Goal: Answer question/provide support: Share knowledge or assist other users

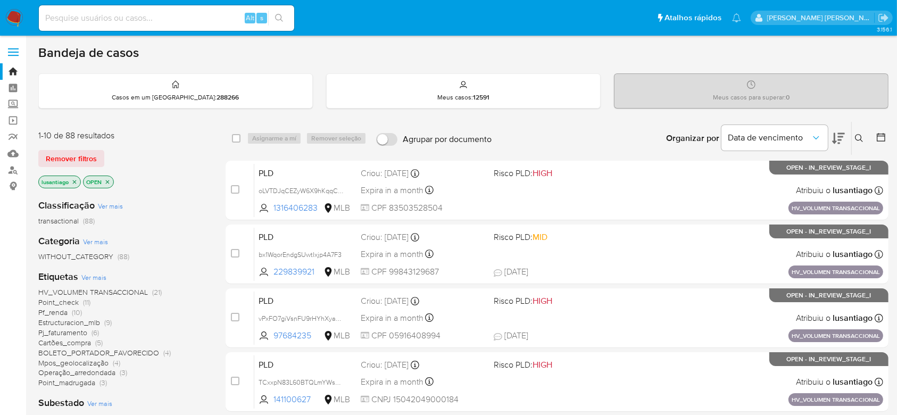
click at [200, 15] on input at bounding box center [166, 18] width 255 height 14
paste input "210091279"
type input "210091279"
click at [277, 22] on icon "search-icon" at bounding box center [279, 18] width 9 height 9
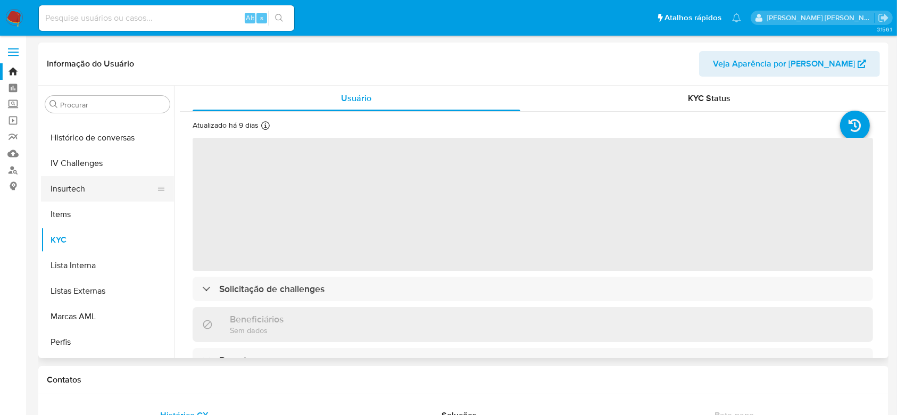
scroll to position [333, 0]
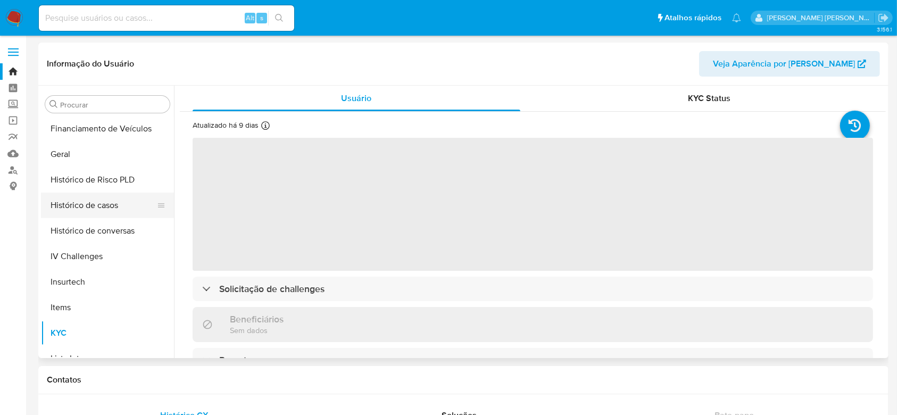
click at [89, 214] on button "Histórico de casos" at bounding box center [103, 206] width 124 height 26
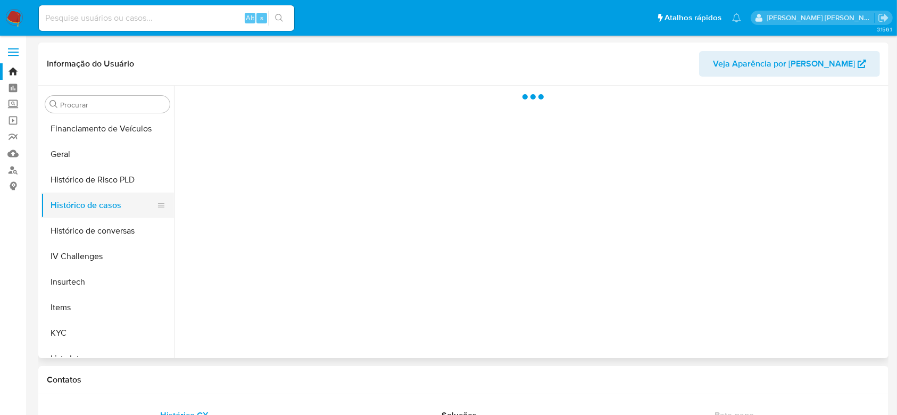
select select "10"
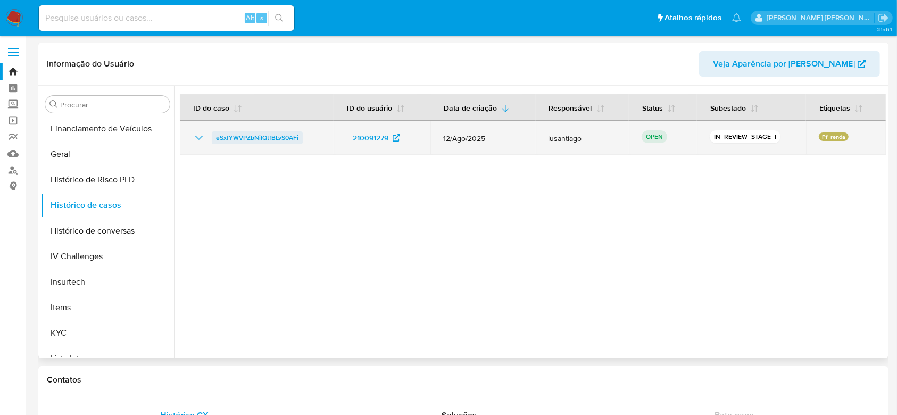
click at [225, 134] on span "eSxfYWVPZbNiIQtfBLvS0AFi" at bounding box center [257, 137] width 82 height 13
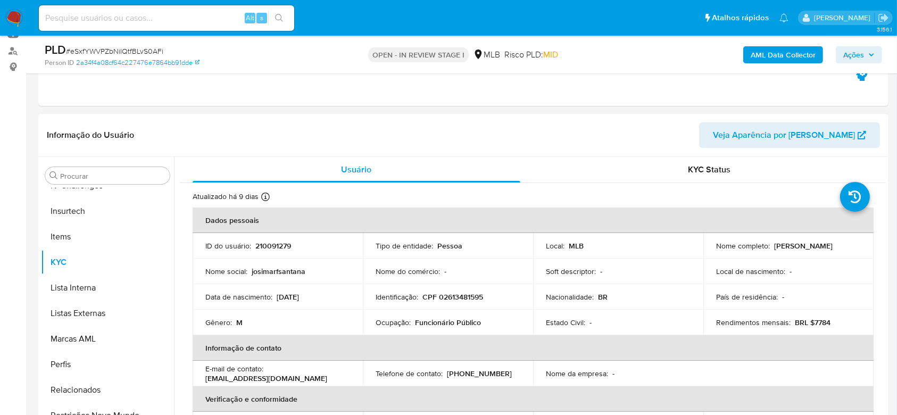
scroll to position [141, 0]
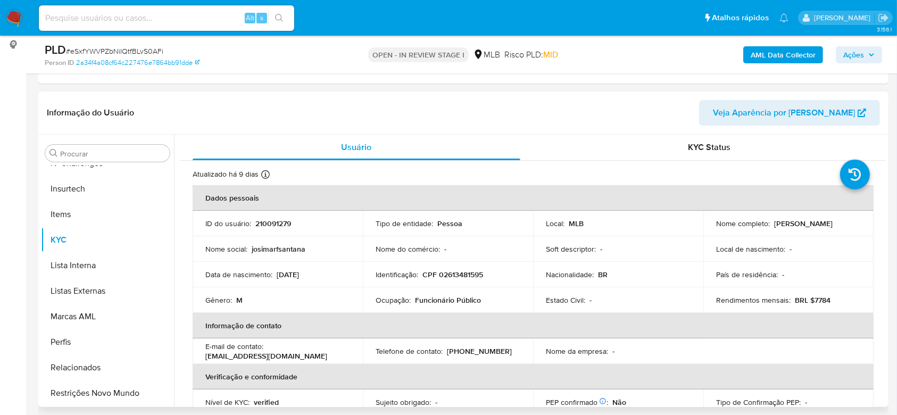
click at [467, 276] on p "CPF 02613481595" at bounding box center [452, 275] width 61 height 10
copy p "02613481595"
select select "10"
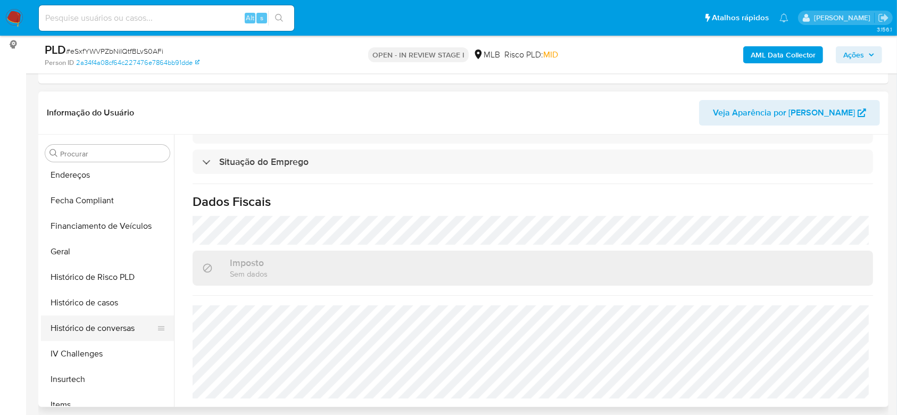
scroll to position [262, 0]
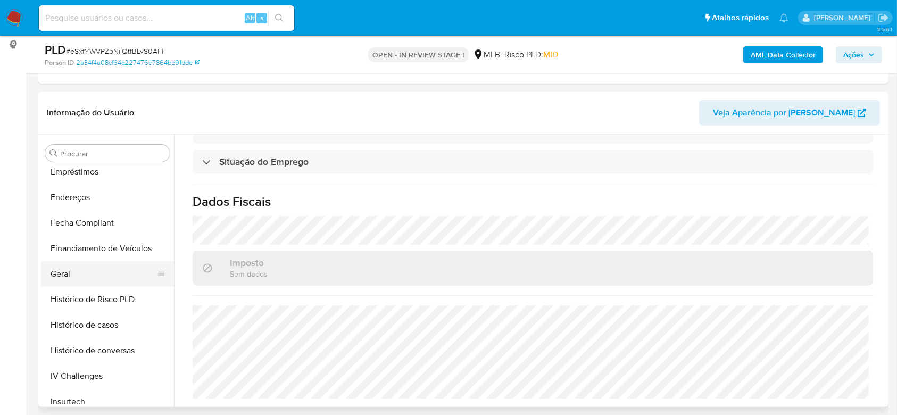
click at [79, 269] on button "Geral" at bounding box center [103, 274] width 124 height 26
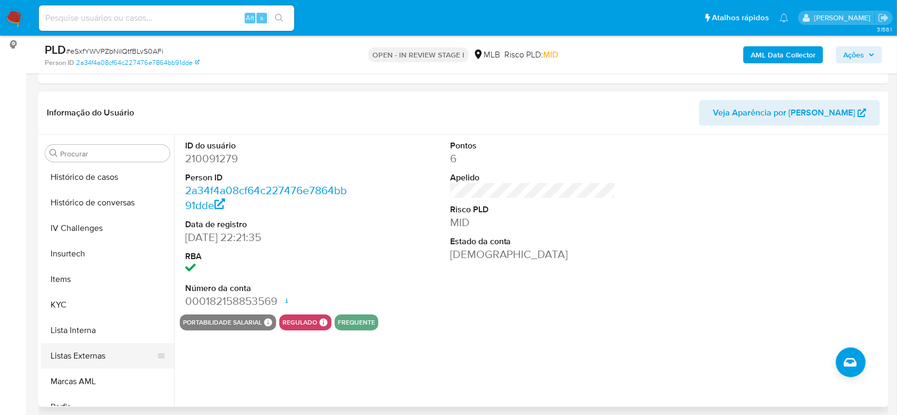
scroll to position [475, 0]
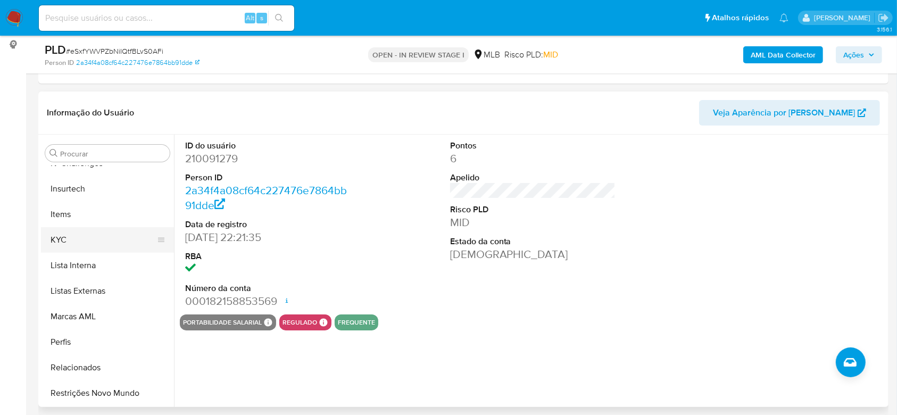
click at [81, 245] on button "KYC" at bounding box center [103, 240] width 124 height 26
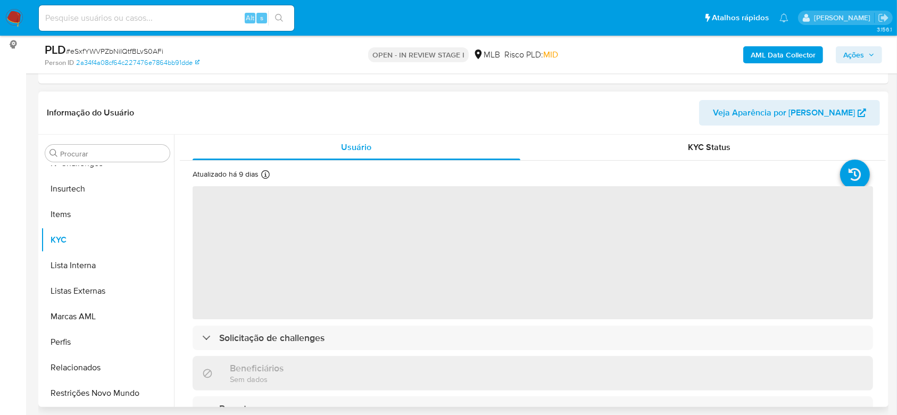
scroll to position [71, 0]
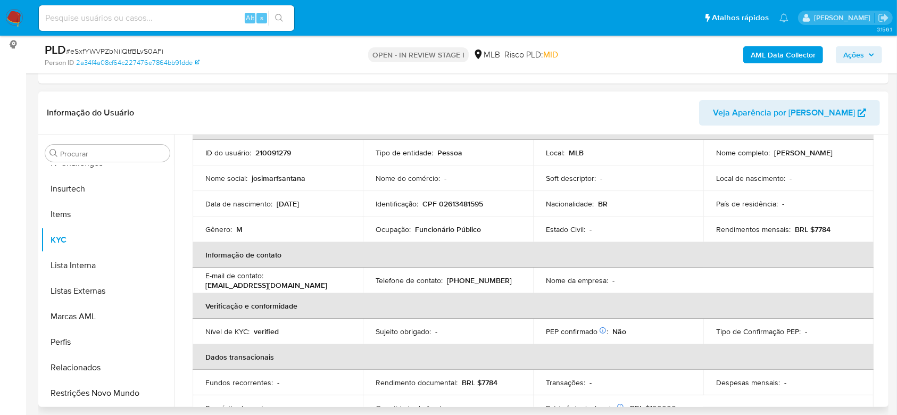
drag, startPoint x: 885, startPoint y: 190, endPoint x: 882, endPoint y: 168, distance: 23.1
click at [882, 168] on div "Usuário KYC Status Atualizado há 9 dias Criado: 14/03/2020 15:19:22 Atualizado:…" at bounding box center [530, 271] width 712 height 272
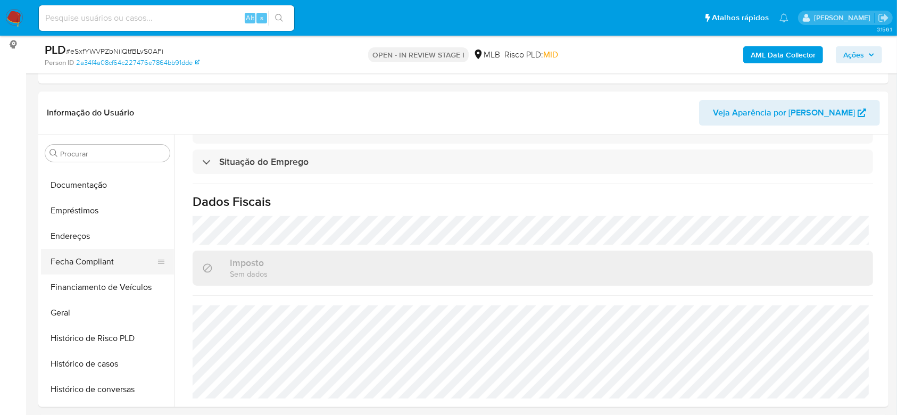
scroll to position [191, 0]
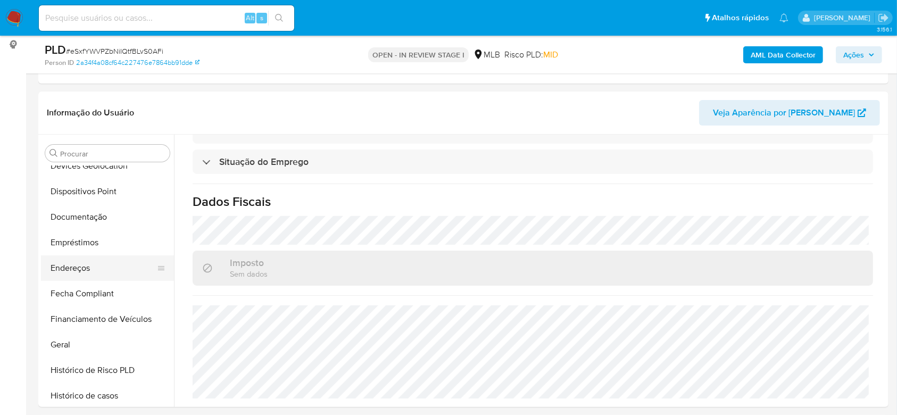
click at [80, 274] on button "Endereços" at bounding box center [103, 268] width 124 height 26
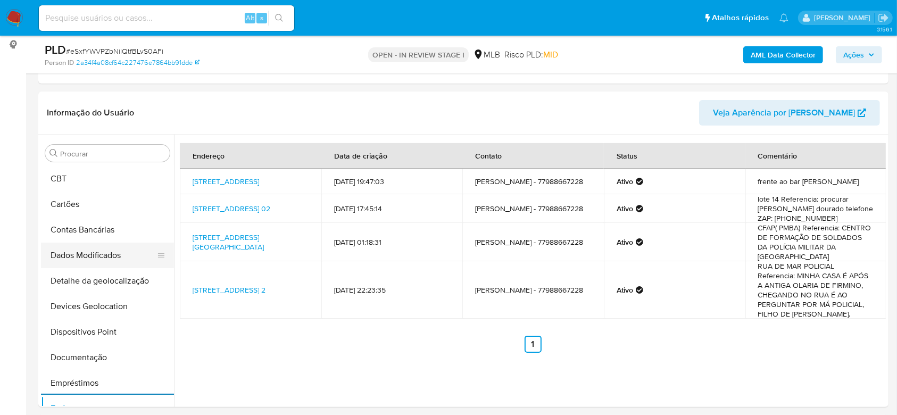
scroll to position [49, 0]
click at [89, 285] on button "Detalhe da geolocalização" at bounding box center [103, 283] width 124 height 26
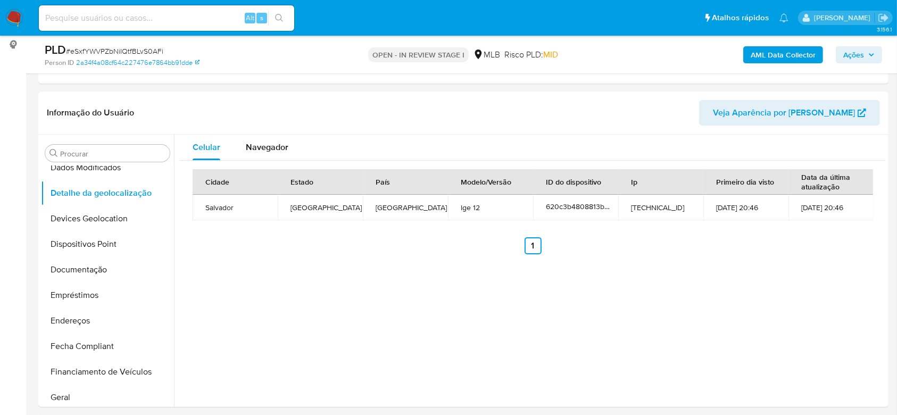
scroll to position [475, 0]
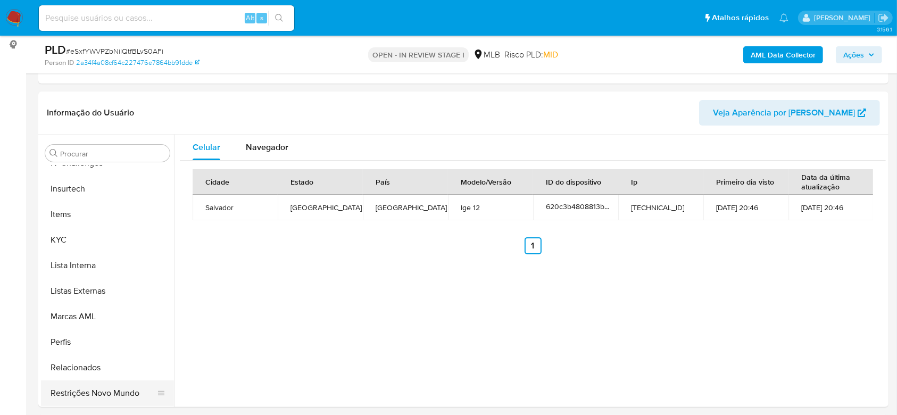
click at [89, 389] on button "Restrições Novo Mundo" at bounding box center [103, 393] width 124 height 26
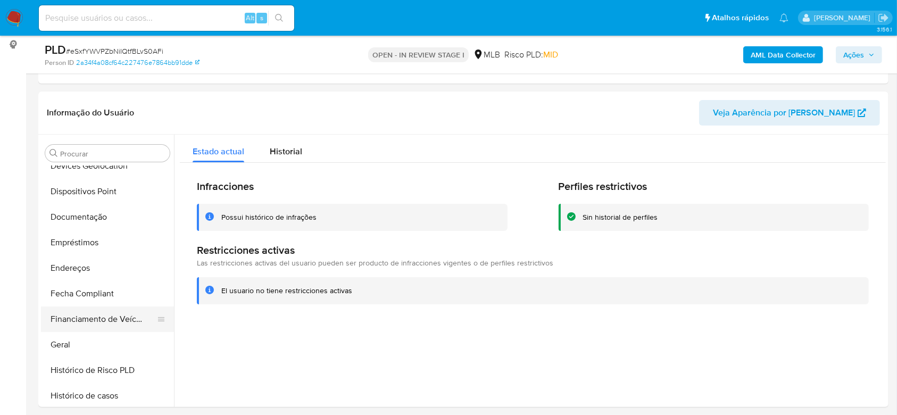
scroll to position [120, 0]
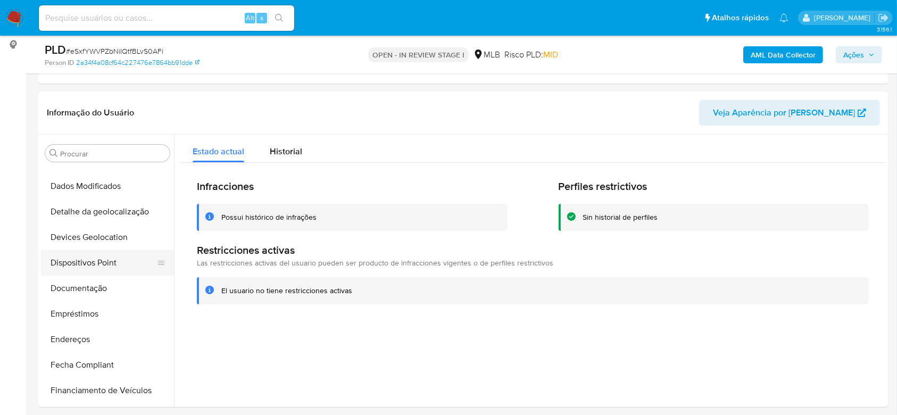
click at [102, 263] on button "Dispositivos Point" at bounding box center [103, 263] width 124 height 26
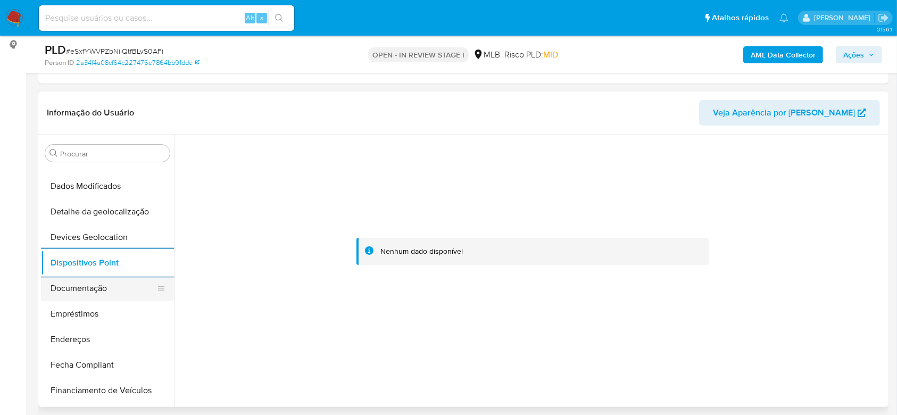
click at [99, 291] on button "Documentação" at bounding box center [103, 289] width 124 height 26
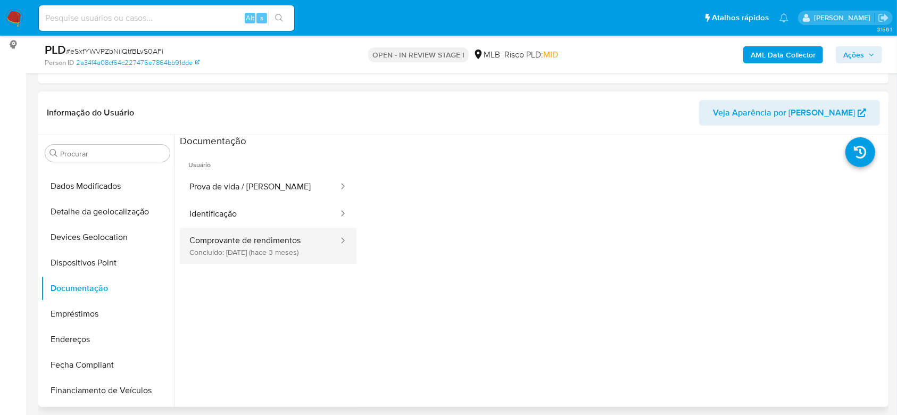
click at [216, 245] on button "Comprovante de rendimentos Concluído: 29/05/2025 (hace 3 meses)" at bounding box center [260, 246] width 160 height 36
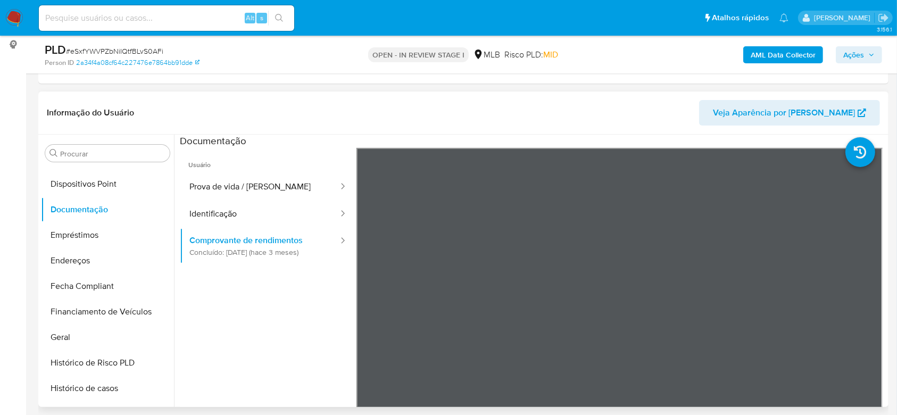
scroll to position [475, 0]
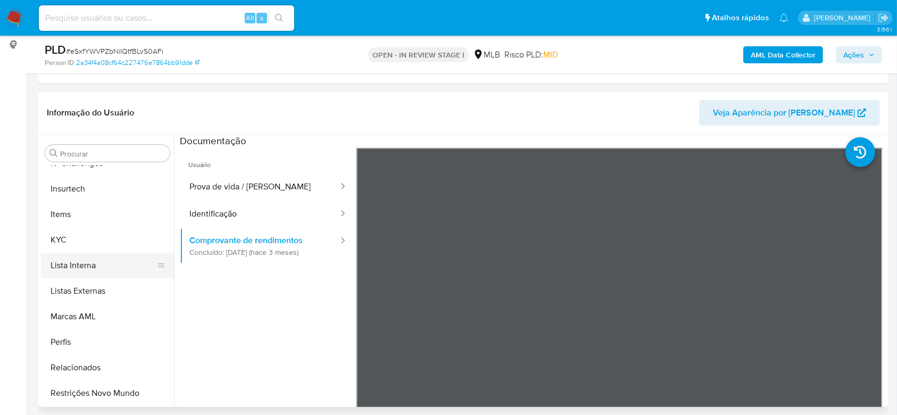
click at [74, 253] on button "Lista Interna" at bounding box center [103, 266] width 124 height 26
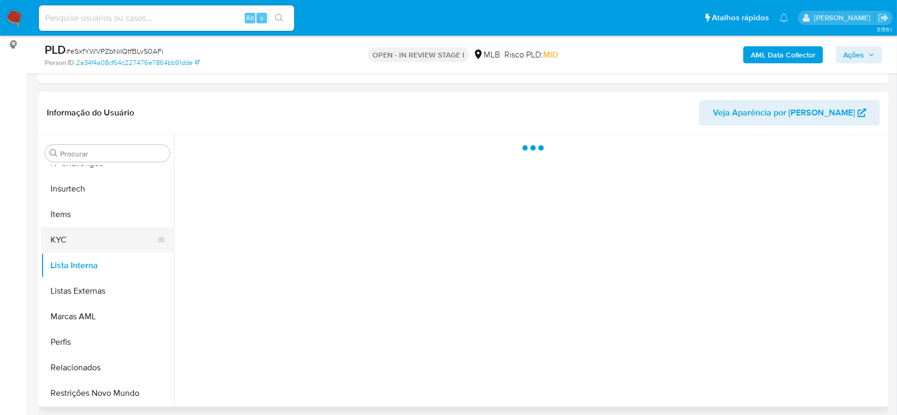
click at [73, 243] on button "KYC" at bounding box center [103, 240] width 124 height 26
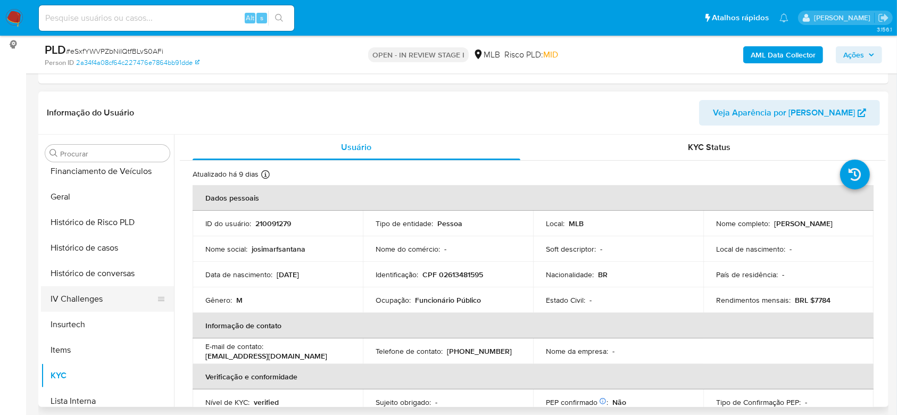
scroll to position [333, 0]
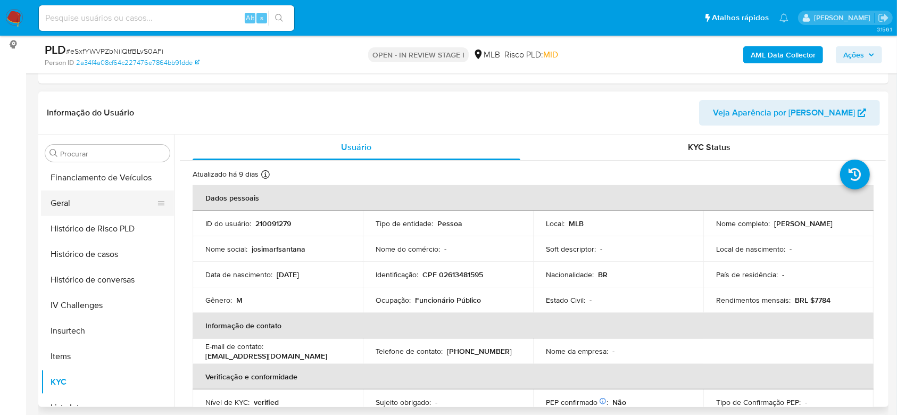
click at [74, 214] on button "Geral" at bounding box center [103, 203] width 124 height 26
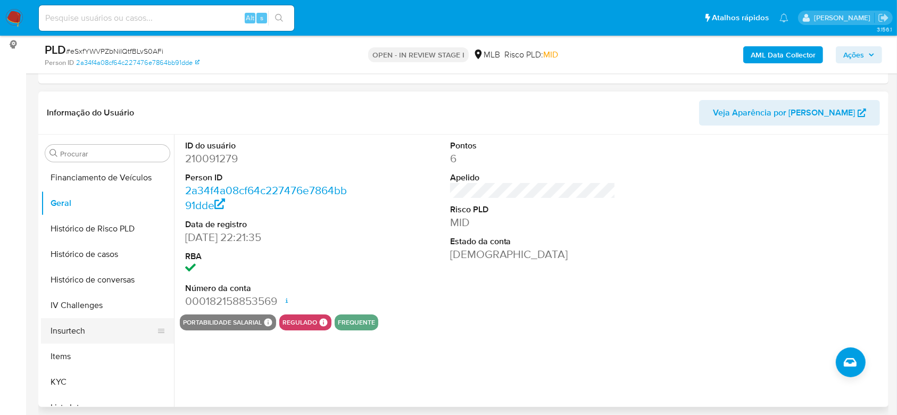
scroll to position [404, 0]
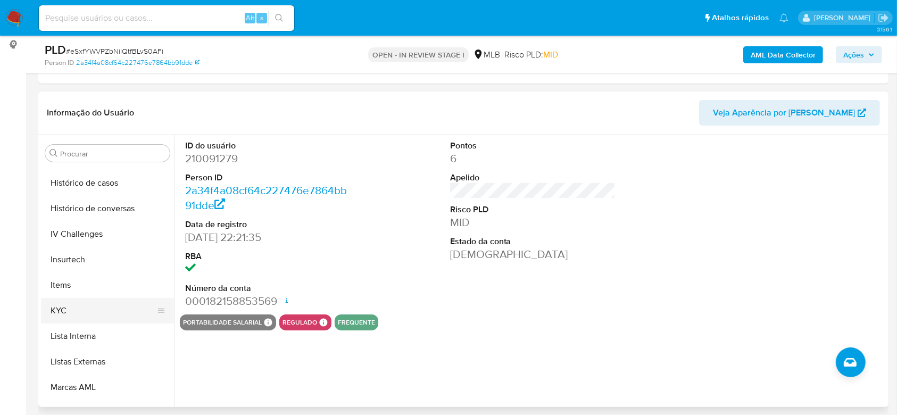
click at [87, 317] on button "KYC" at bounding box center [103, 311] width 124 height 26
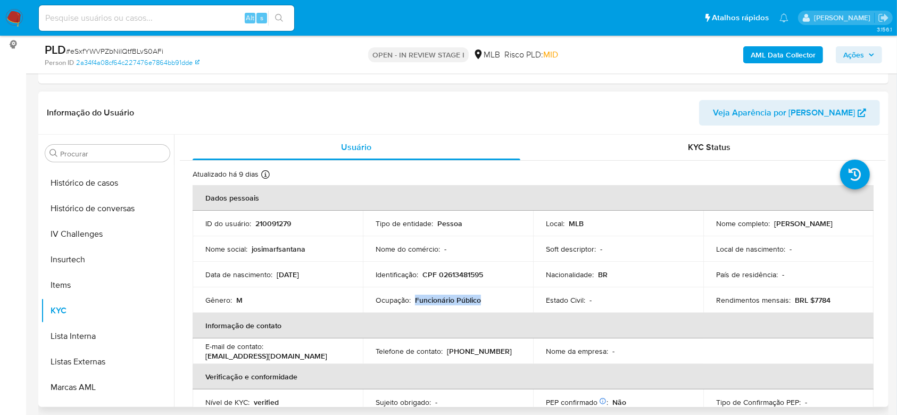
drag, startPoint x: 485, startPoint y: 299, endPoint x: 415, endPoint y: 298, distance: 69.7
click at [415, 298] on div "Ocupação : Funcionário Público" at bounding box center [448, 300] width 145 height 10
copy p "Funcionário Público"
drag, startPoint x: 825, startPoint y: 298, endPoint x: 809, endPoint y: 297, distance: 16.0
click at [808, 297] on div "Rendimentos mensais : BRL $7784" at bounding box center [788, 300] width 145 height 10
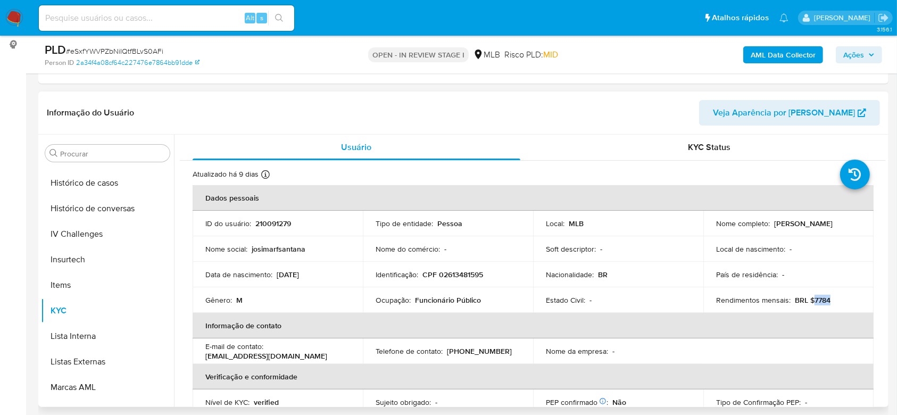
copy p "7784"
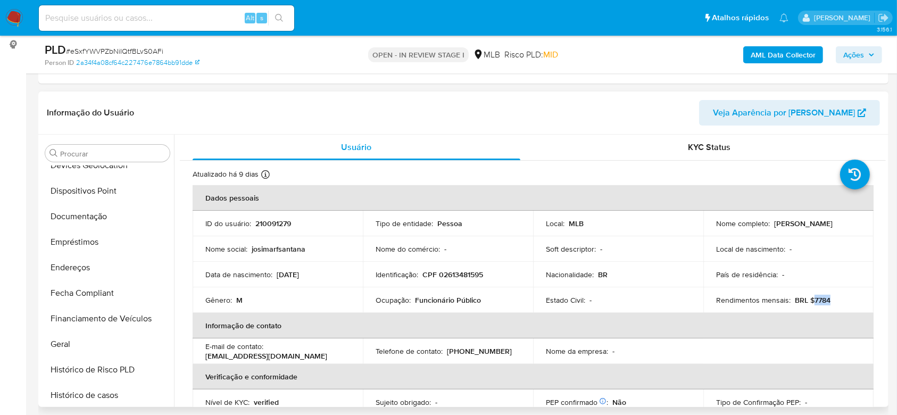
scroll to position [191, 0]
click at [104, 216] on button "Documentação" at bounding box center [103, 217] width 124 height 26
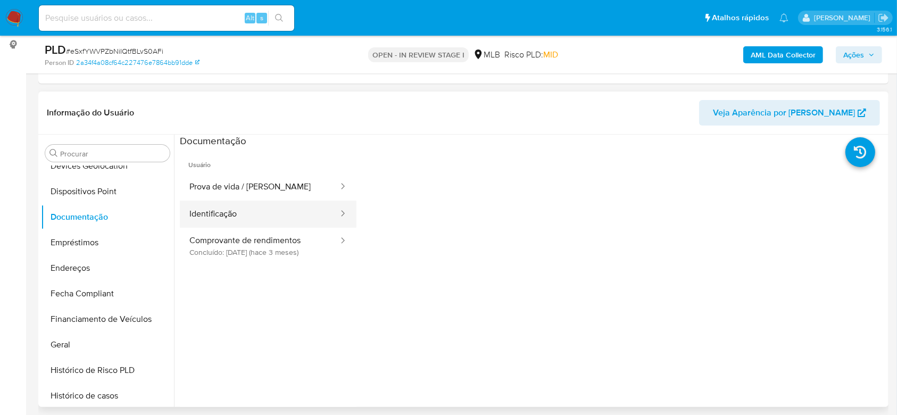
click at [261, 215] on button "Identificação" at bounding box center [260, 214] width 160 height 27
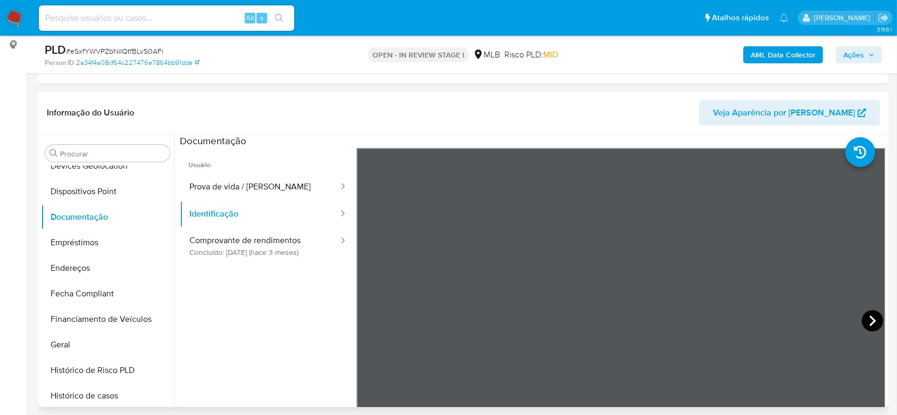
click at [867, 324] on icon at bounding box center [872, 320] width 21 height 21
click at [244, 183] on button "Prova de vida / Selfie" at bounding box center [260, 186] width 160 height 27
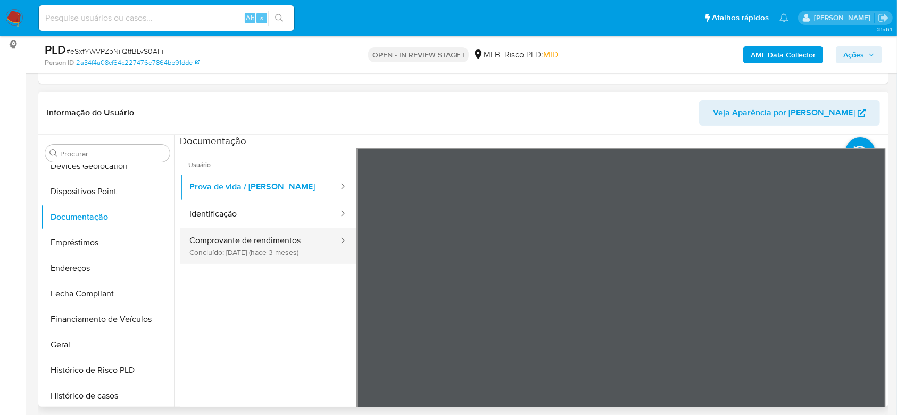
click at [247, 236] on button "Comprovante de rendimentos Concluído: 29/05/2025 (hace 3 meses)" at bounding box center [260, 246] width 160 height 36
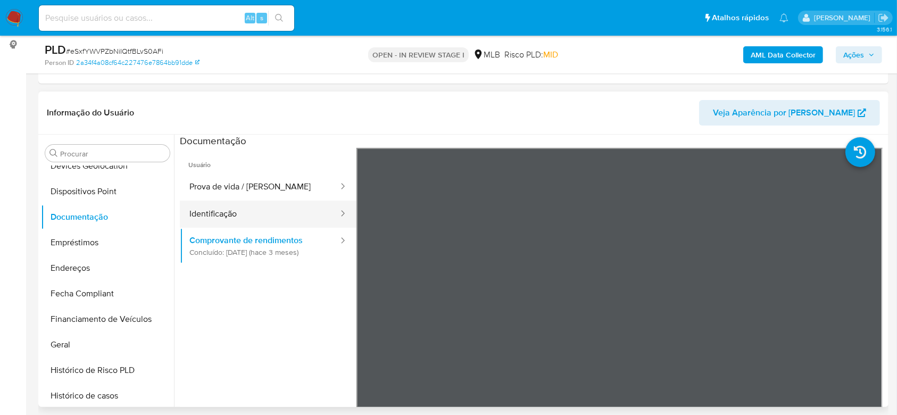
click at [234, 208] on button "Identificação" at bounding box center [260, 214] width 160 height 27
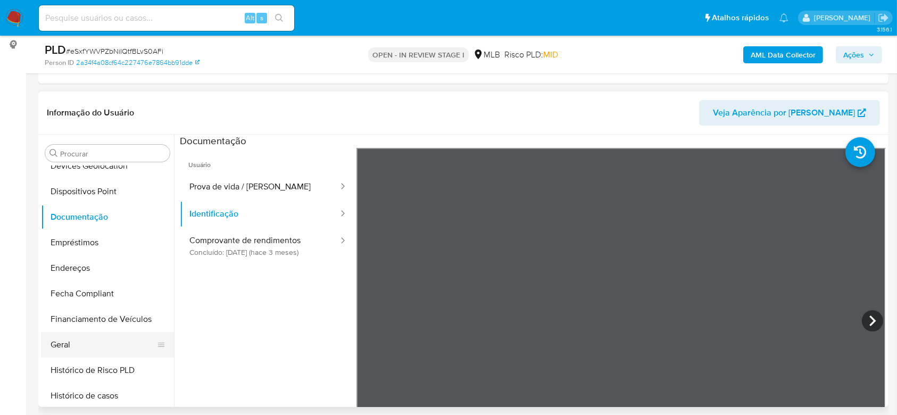
click at [91, 346] on button "Geral" at bounding box center [103, 345] width 124 height 26
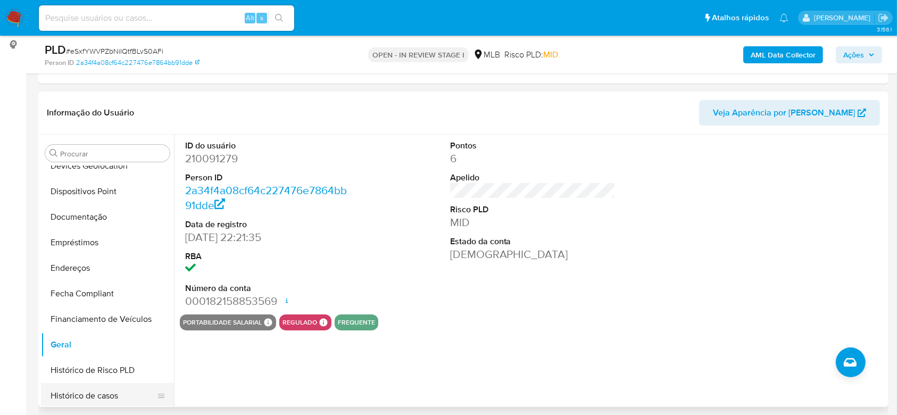
click at [110, 389] on button "Histórico de casos" at bounding box center [103, 396] width 124 height 26
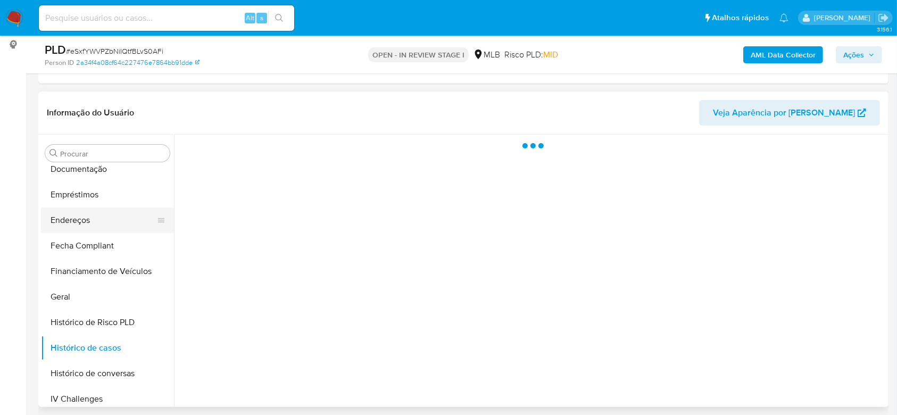
scroll to position [262, 0]
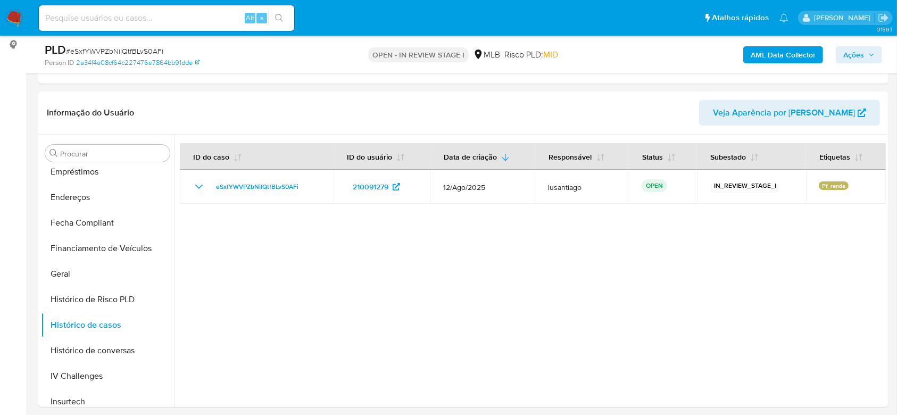
drag, startPoint x: 860, startPoint y: 52, endPoint x: 810, endPoint y: 63, distance: 51.3
click at [854, 54] on span "Ações" at bounding box center [853, 54] width 21 height 17
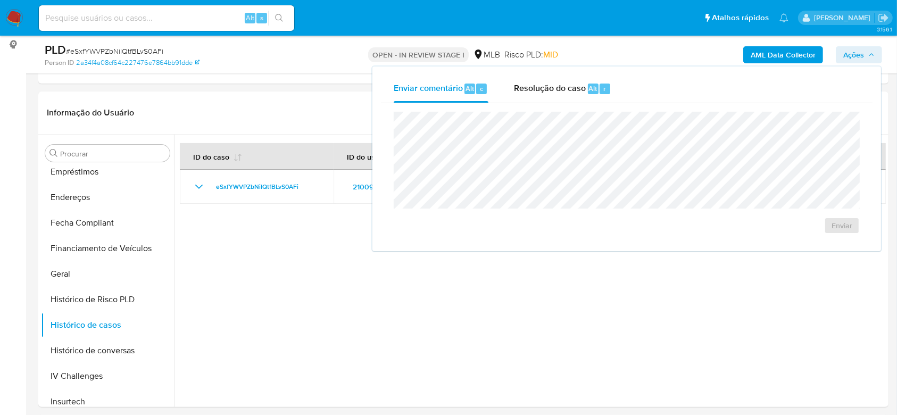
click at [542, 94] on span "Resolução do caso" at bounding box center [550, 88] width 72 height 12
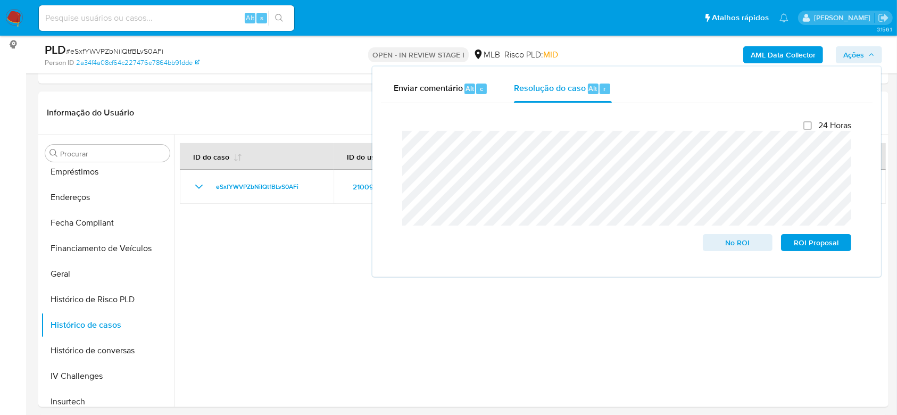
click at [782, 52] on b "AML Data Collector" at bounding box center [782, 54] width 65 height 17
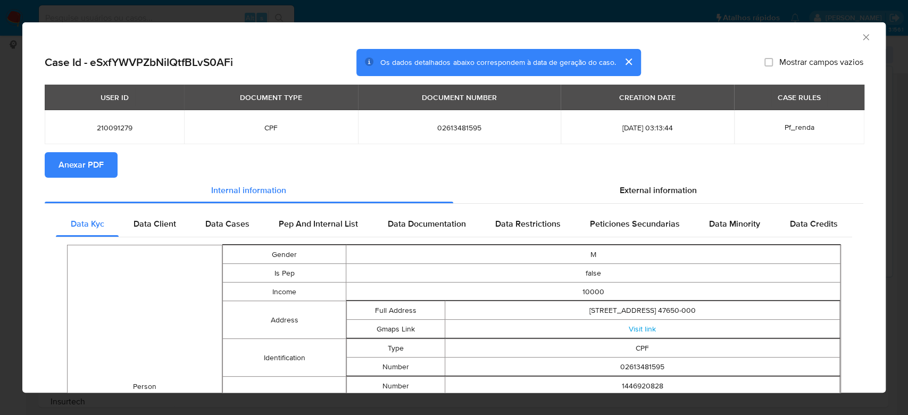
click at [84, 166] on span "Anexar PDF" at bounding box center [81, 164] width 45 height 23
click at [861, 39] on icon "Fechar a janela" at bounding box center [866, 37] width 11 height 11
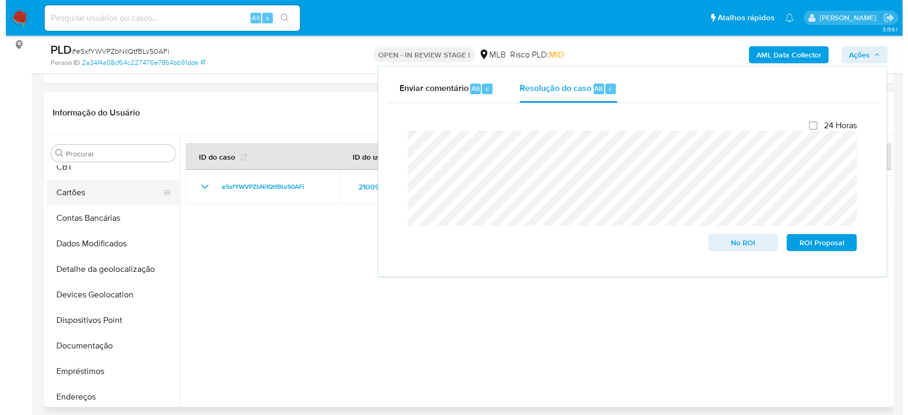
scroll to position [0, 0]
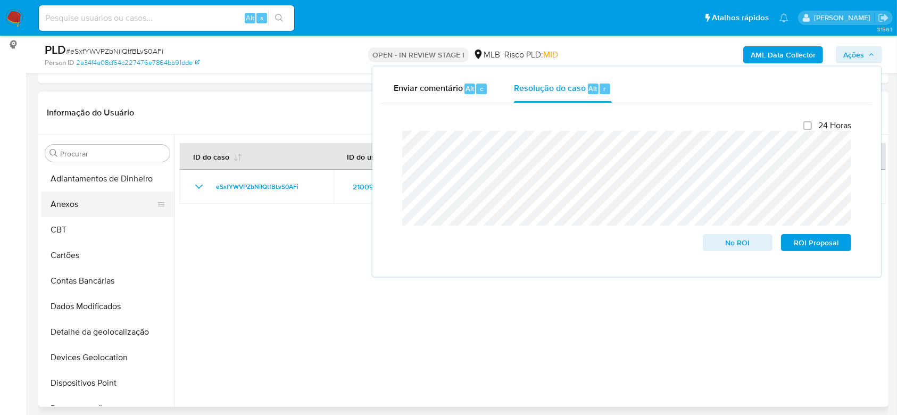
click at [78, 199] on button "Anexos" at bounding box center [103, 204] width 124 height 26
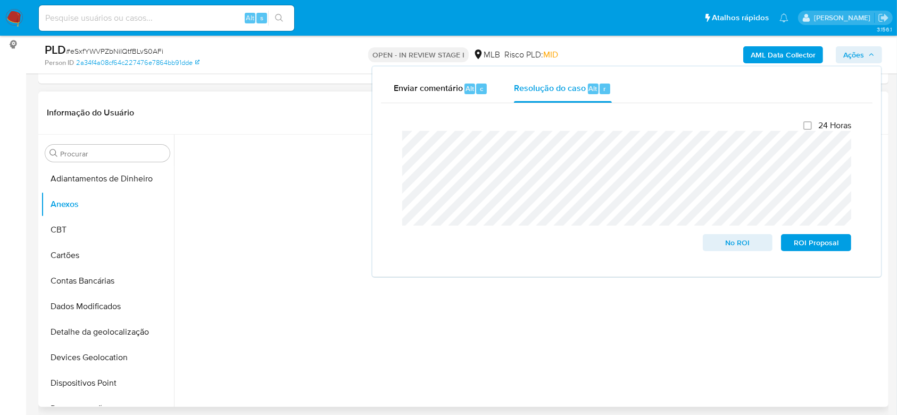
click at [298, 283] on div at bounding box center [530, 271] width 712 height 272
click at [866, 54] on span "Ações" at bounding box center [858, 54] width 31 height 15
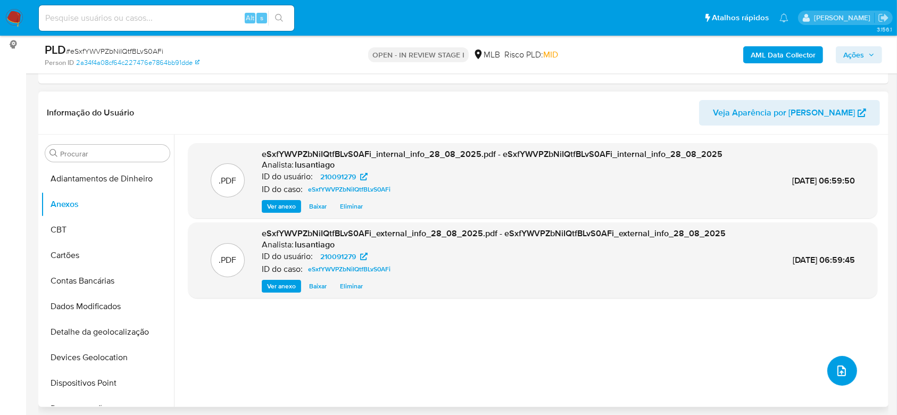
click at [838, 368] on icon "upload-file" at bounding box center [841, 370] width 13 height 13
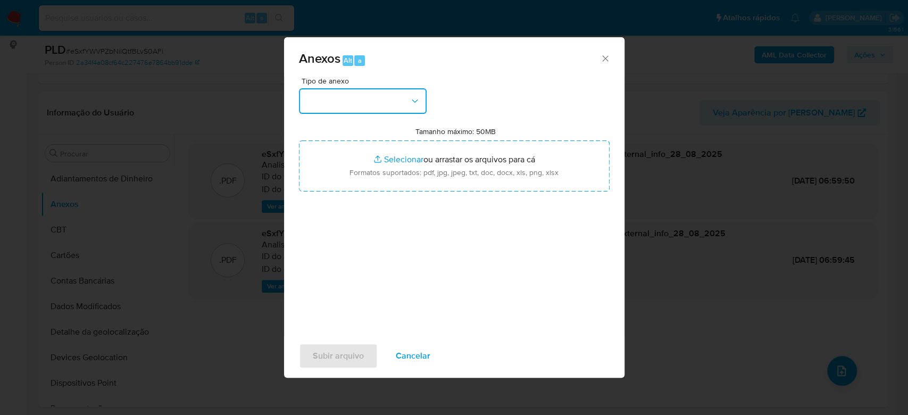
drag, startPoint x: 389, startPoint y: 112, endPoint x: 383, endPoint y: 109, distance: 6.2
click at [388, 112] on button "button" at bounding box center [363, 101] width 128 height 26
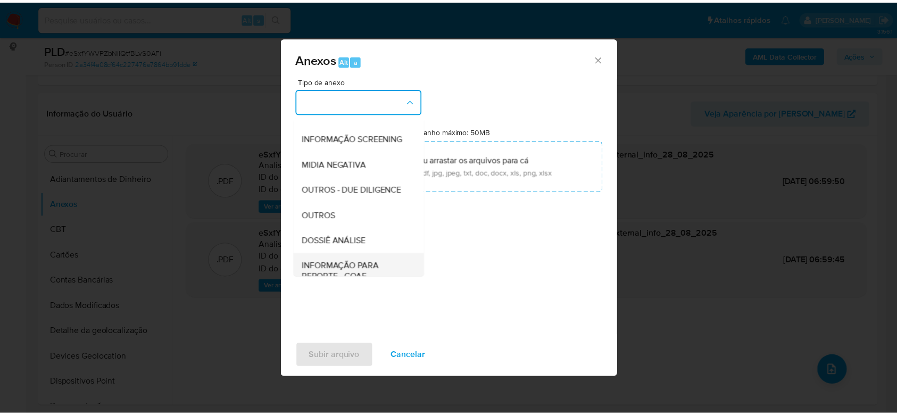
scroll to position [163, 0]
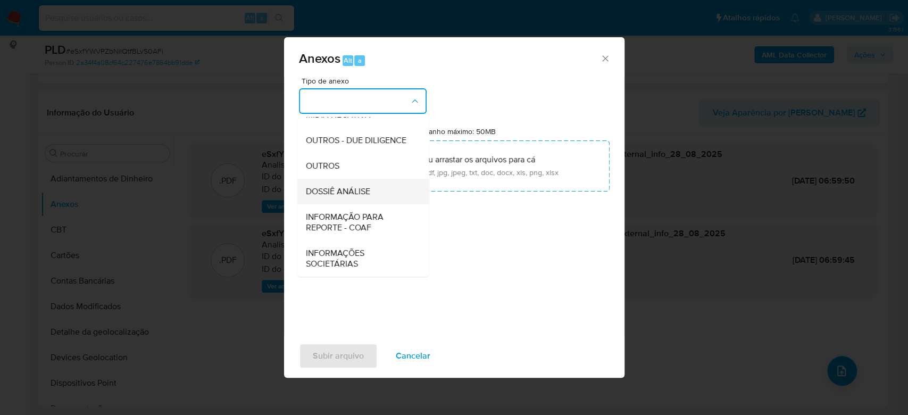
click at [353, 195] on span "DOSSIÊ ANÁLISE" at bounding box center [337, 191] width 64 height 11
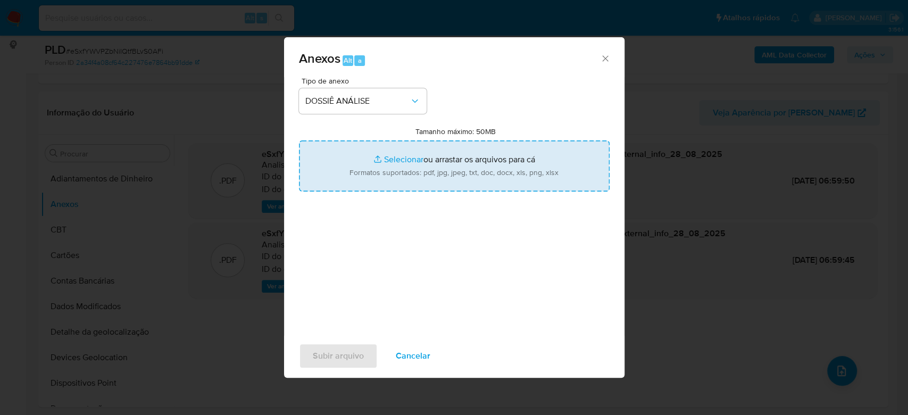
type input "C:\fakepath\Mulan 210091279_2025_08_27_16_47_28.xlsx"
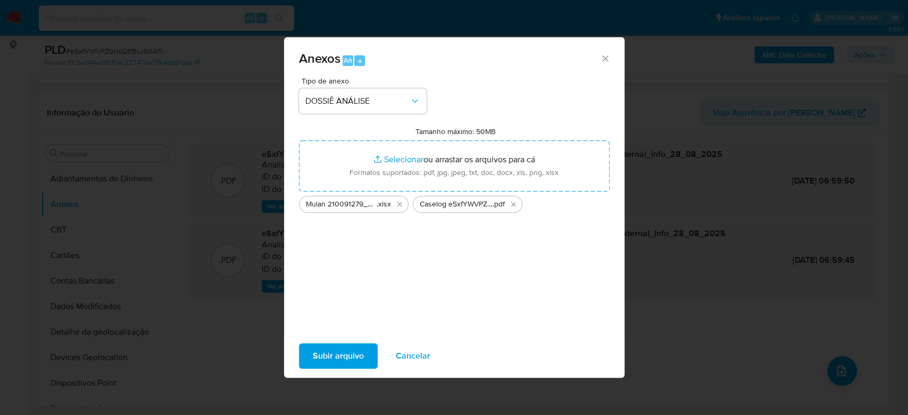
click at [317, 355] on span "Subir arquivo" at bounding box center [338, 355] width 51 height 23
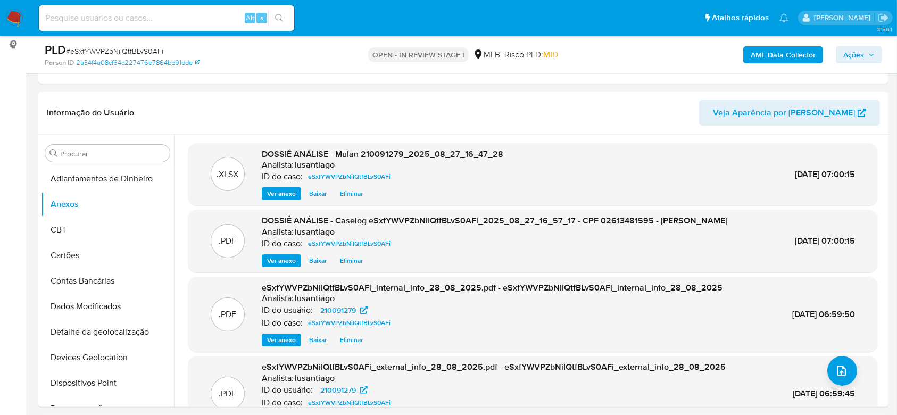
drag, startPoint x: 861, startPoint y: 56, endPoint x: 856, endPoint y: 62, distance: 8.3
click at [860, 56] on span "Ações" at bounding box center [853, 54] width 21 height 17
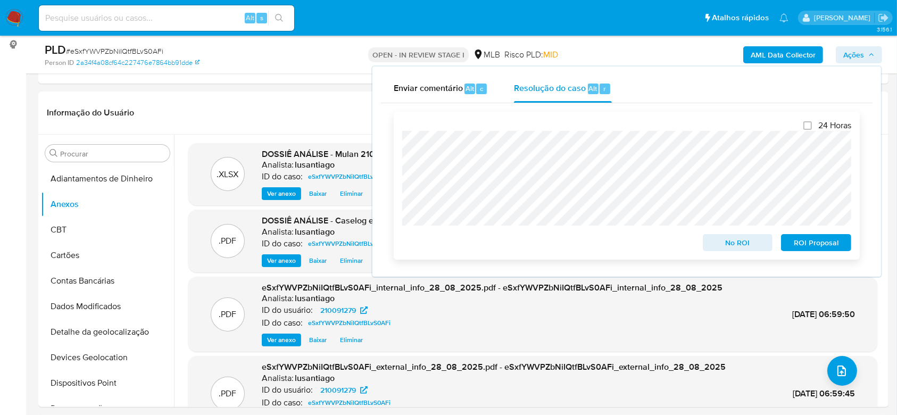
click at [740, 248] on span "No ROI" at bounding box center [737, 242] width 55 height 15
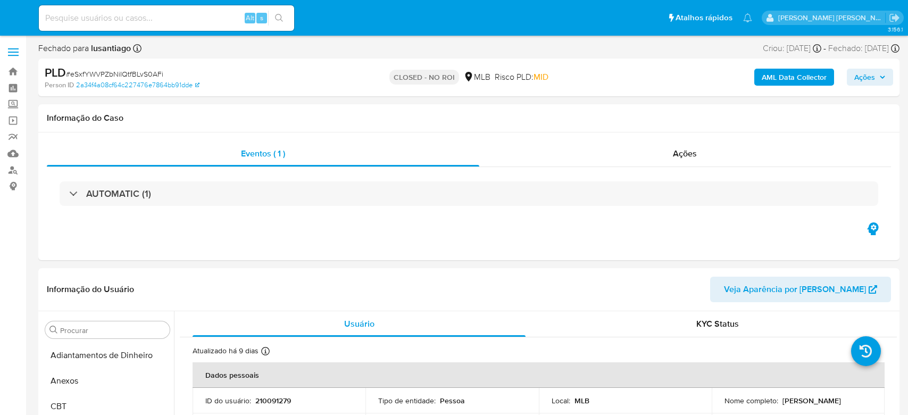
select select "10"
click at [177, 21] on input at bounding box center [166, 18] width 255 height 14
paste input "245932928"
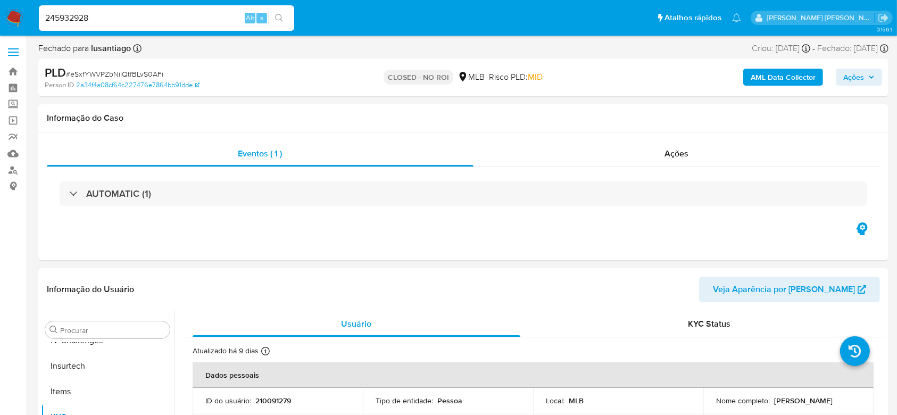
scroll to position [475, 0]
type input "245932928"
click at [280, 18] on icon "search-icon" at bounding box center [279, 18] width 9 height 9
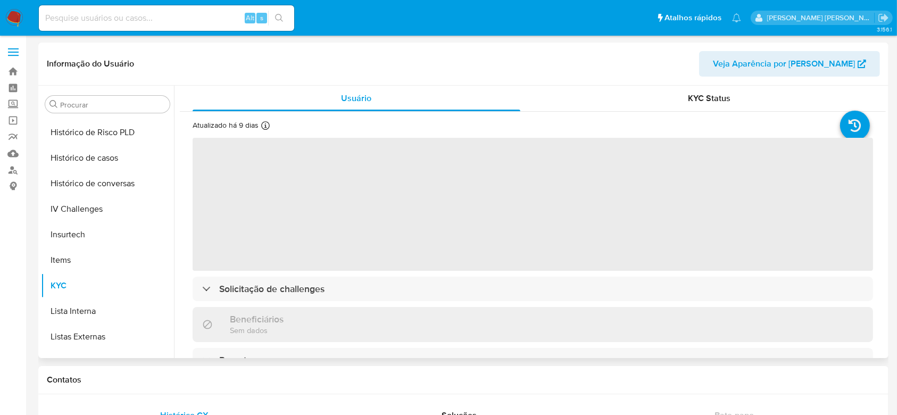
scroll to position [333, 0]
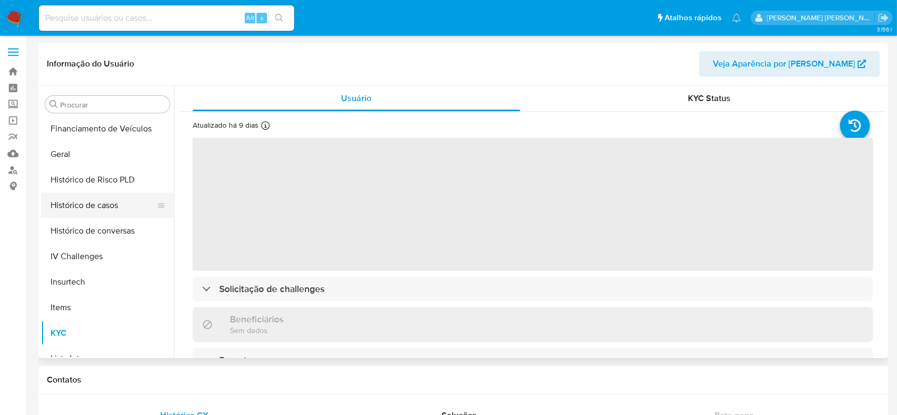
click at [86, 201] on button "Histórico de casos" at bounding box center [103, 206] width 124 height 26
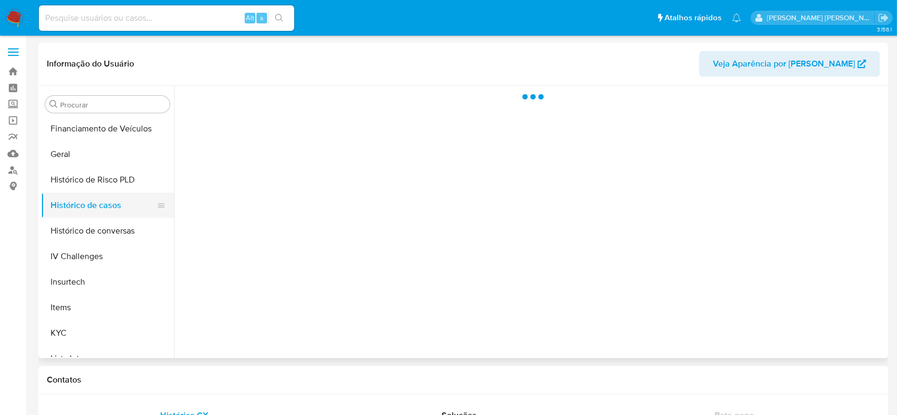
select select "10"
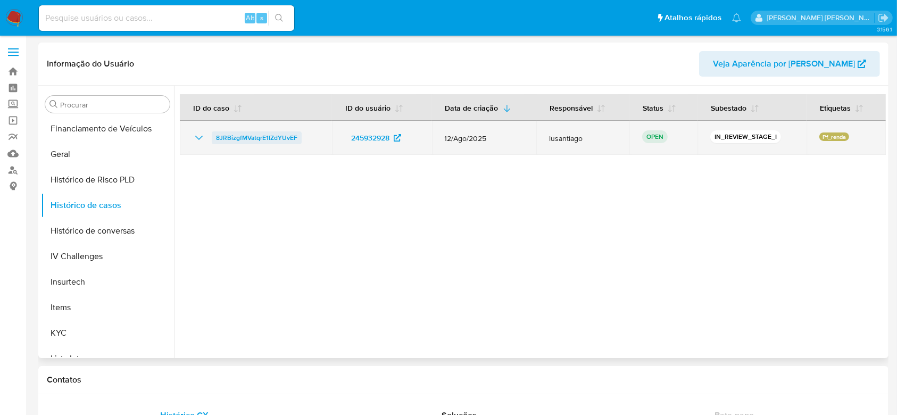
click at [257, 137] on span "8JRBizgfMVatqrE1lZdYUvEF" at bounding box center [256, 137] width 81 height 13
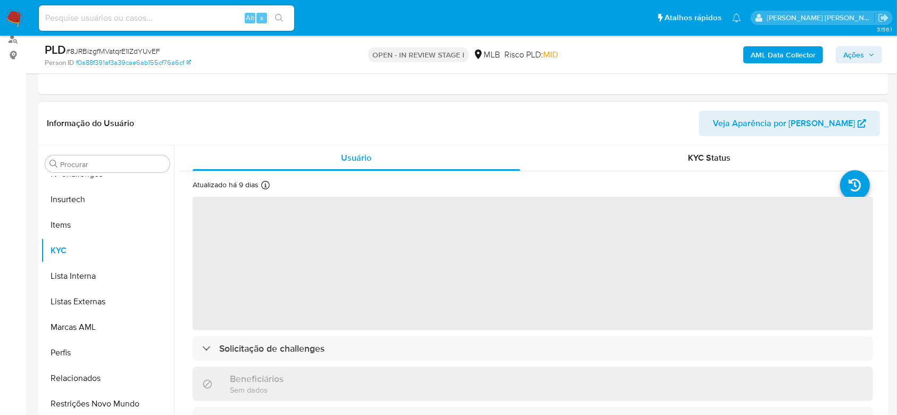
scroll to position [141, 0]
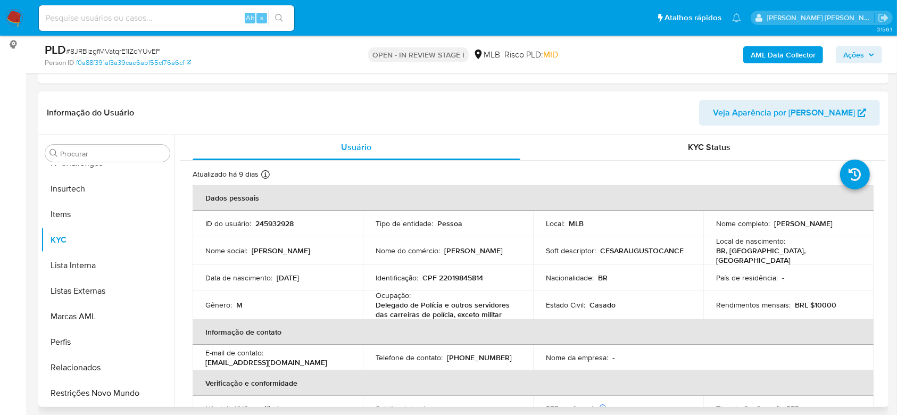
select select "10"
click at [453, 276] on p "CPF 22019845814" at bounding box center [452, 278] width 61 height 10
copy p "22019845814"
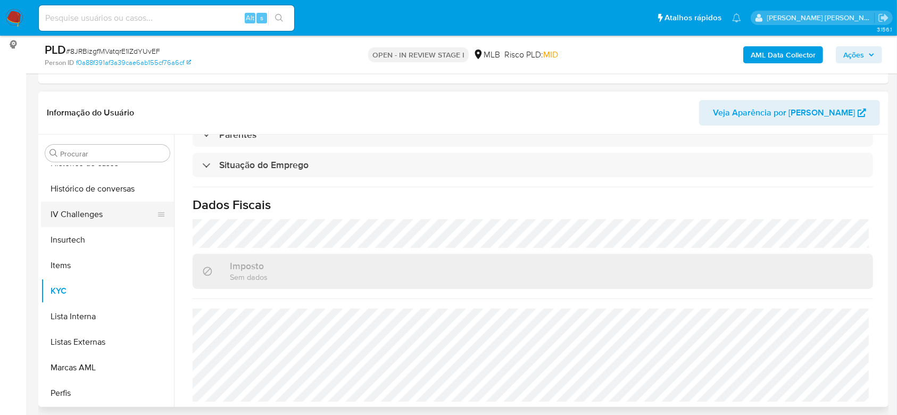
scroll to position [333, 0]
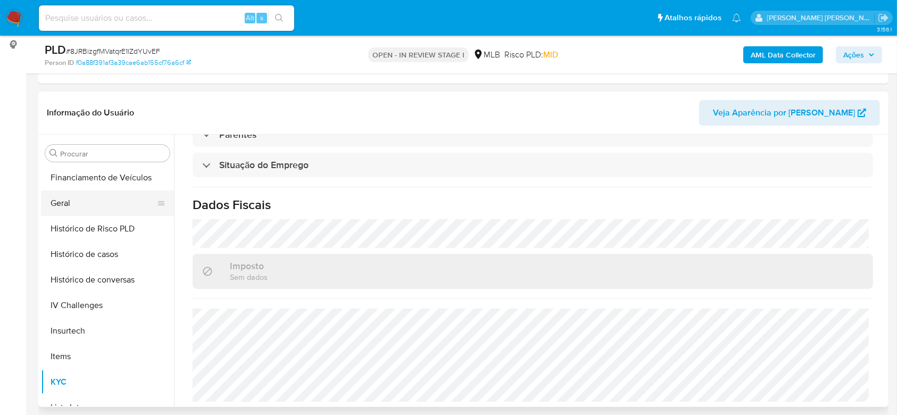
click at [82, 206] on button "Geral" at bounding box center [103, 203] width 124 height 26
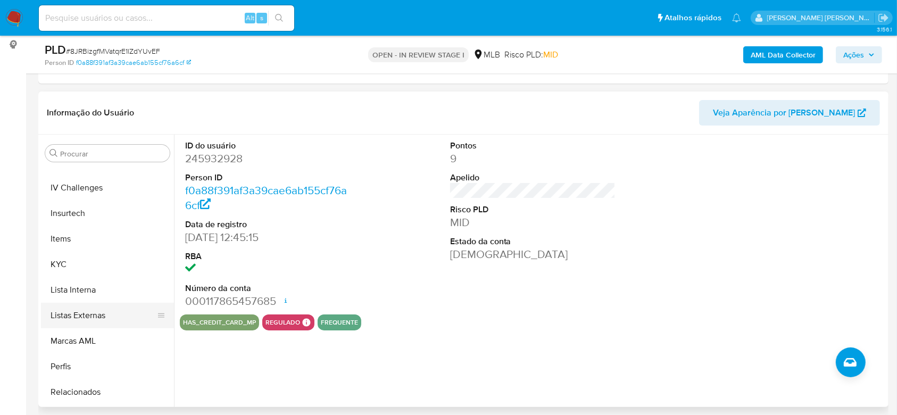
scroll to position [475, 0]
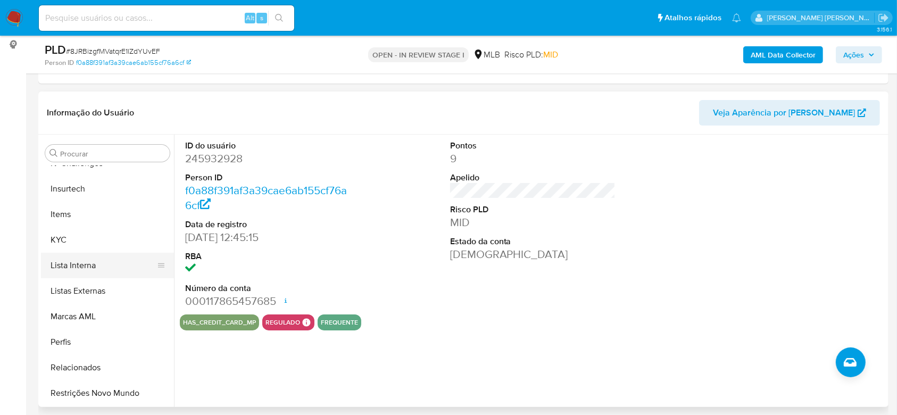
click at [96, 253] on button "Lista Interna" at bounding box center [103, 266] width 124 height 26
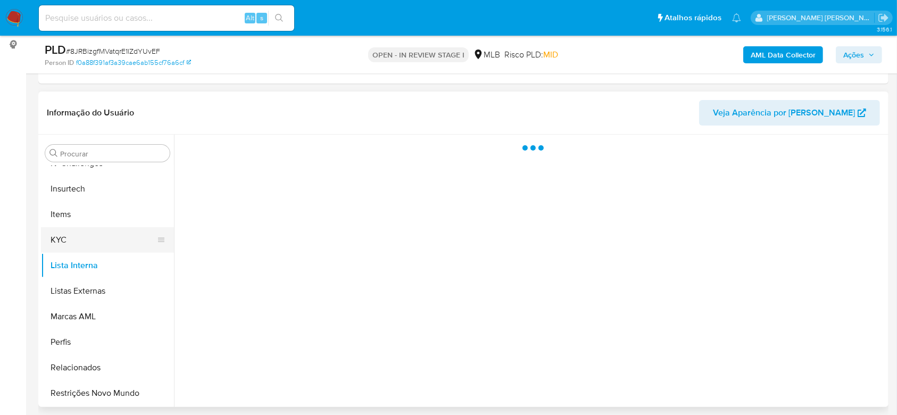
click at [98, 247] on button "KYC" at bounding box center [103, 240] width 124 height 26
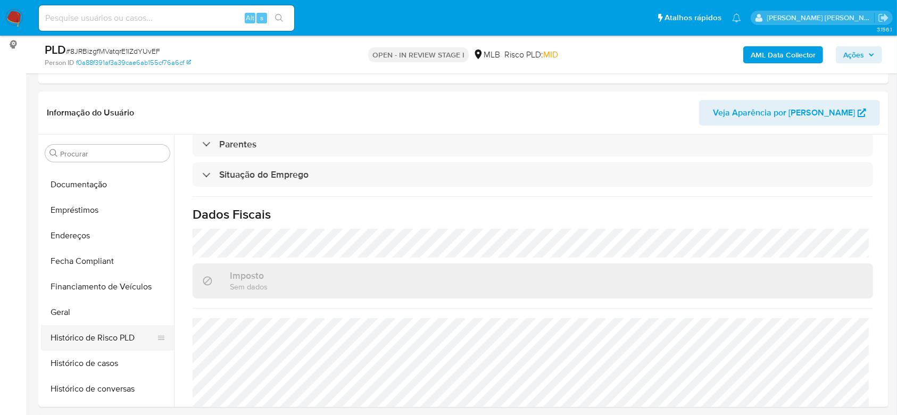
scroll to position [191, 0]
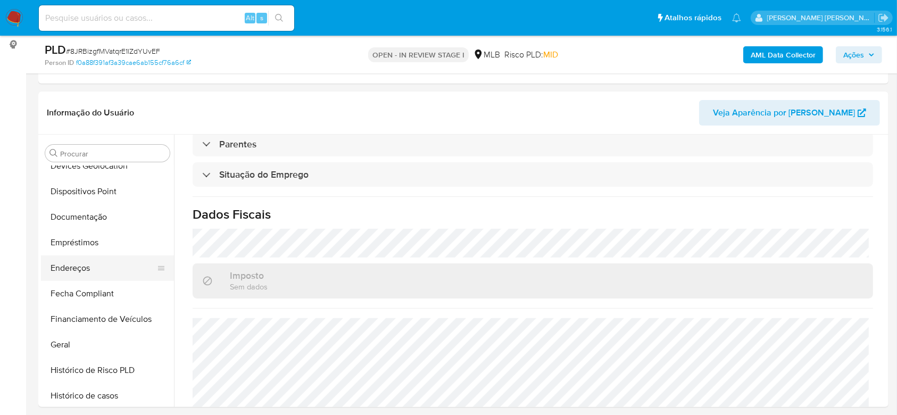
click at [77, 274] on button "Endereços" at bounding box center [103, 268] width 124 height 26
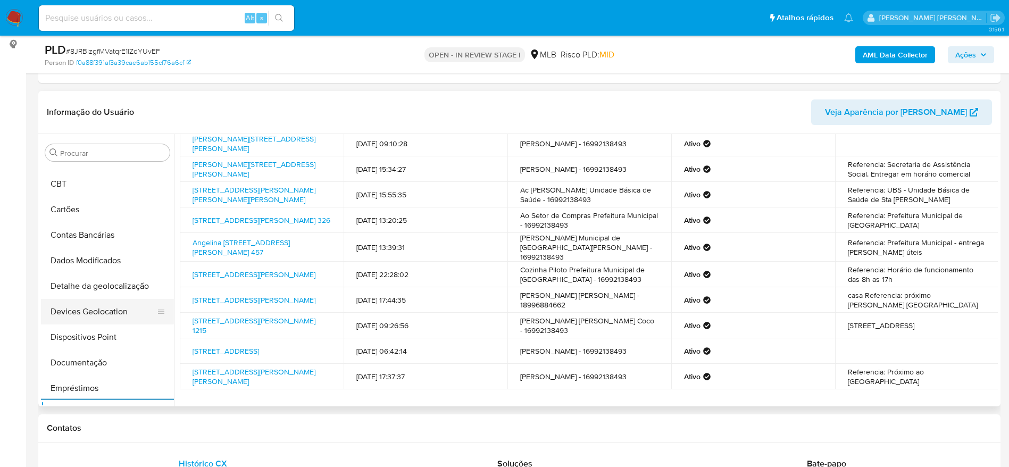
scroll to position [32, 0]
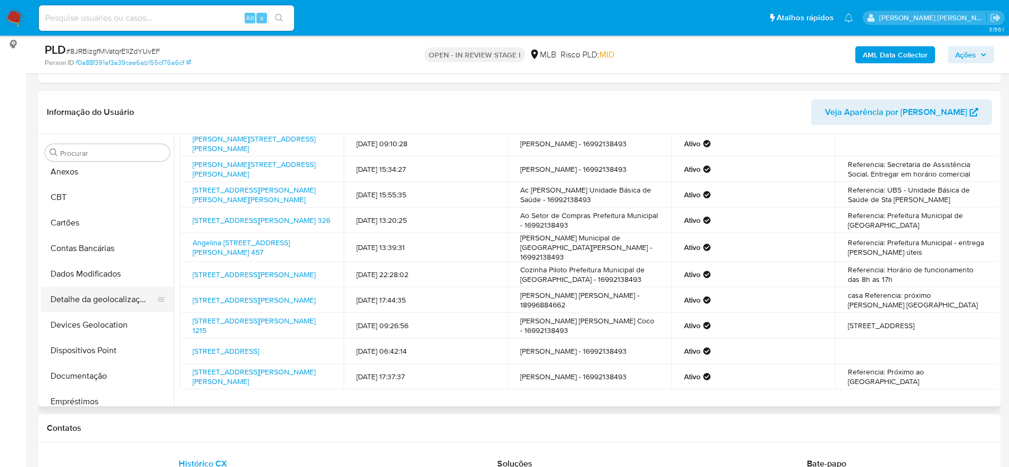
click at [96, 293] on button "Detalhe da geolocalização" at bounding box center [103, 300] width 124 height 26
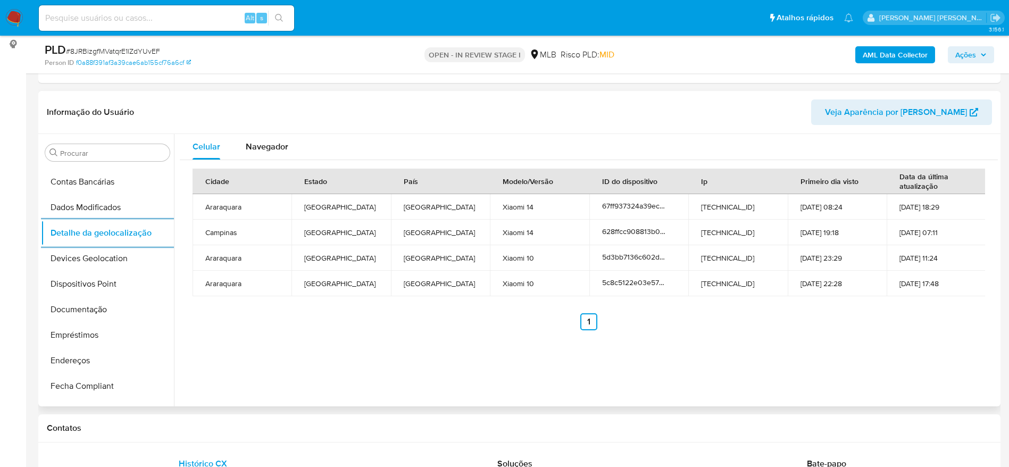
scroll to position [475, 0]
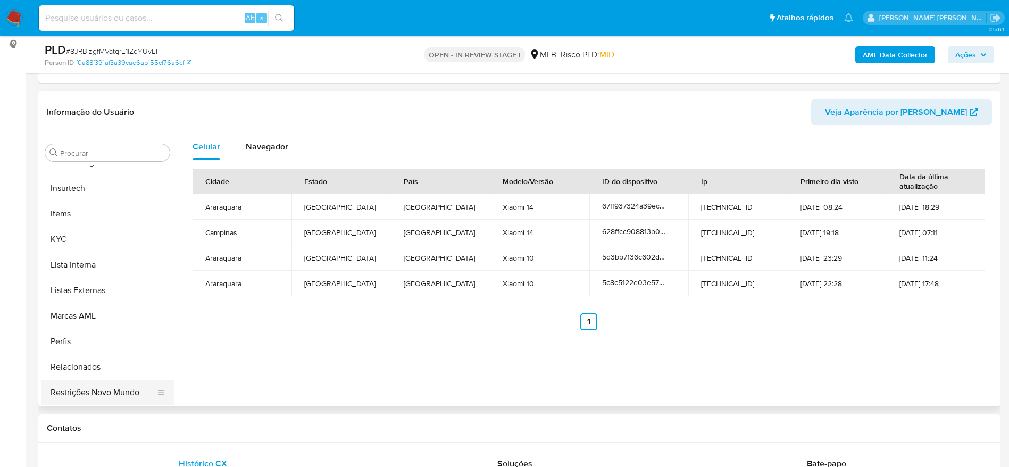
click at [89, 391] on button "Restrições Novo Mundo" at bounding box center [103, 393] width 124 height 26
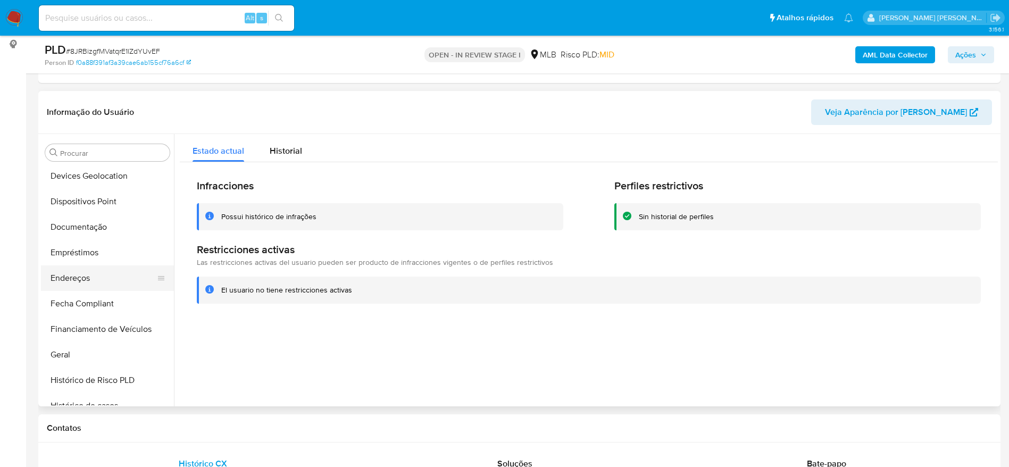
scroll to position [156, 0]
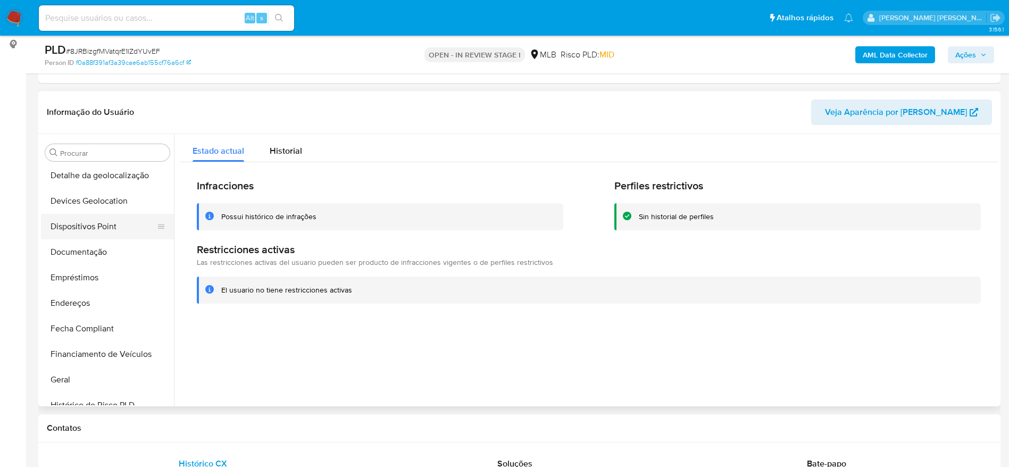
click at [81, 217] on button "Dispositivos Point" at bounding box center [103, 227] width 124 height 26
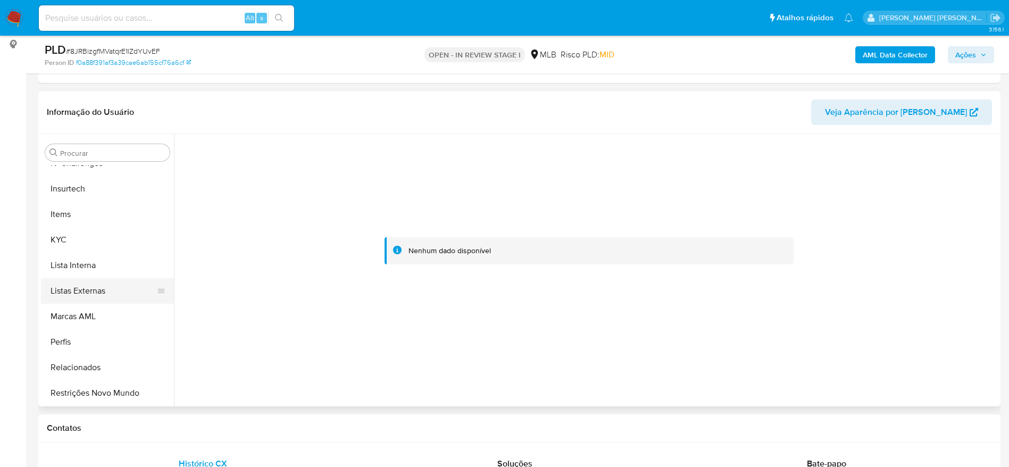
scroll to position [475, 0]
click at [88, 234] on button "KYC" at bounding box center [103, 240] width 124 height 26
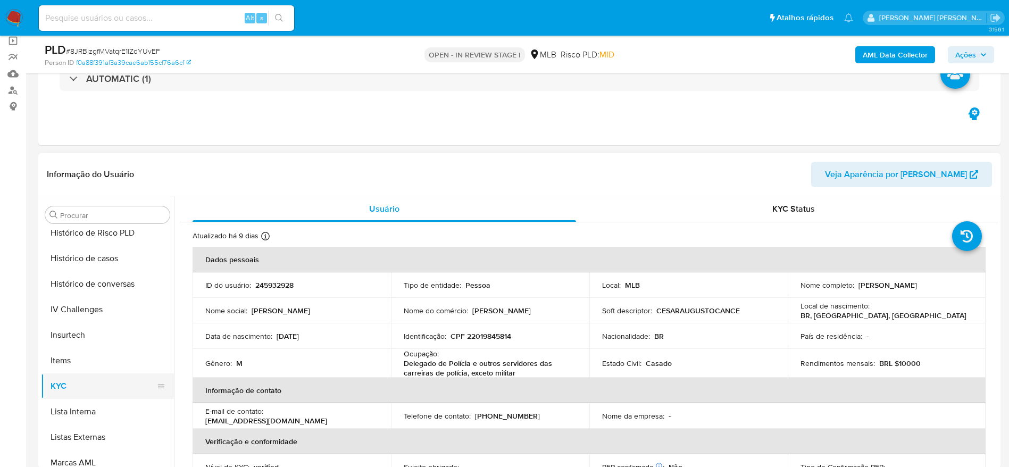
scroll to position [315, 0]
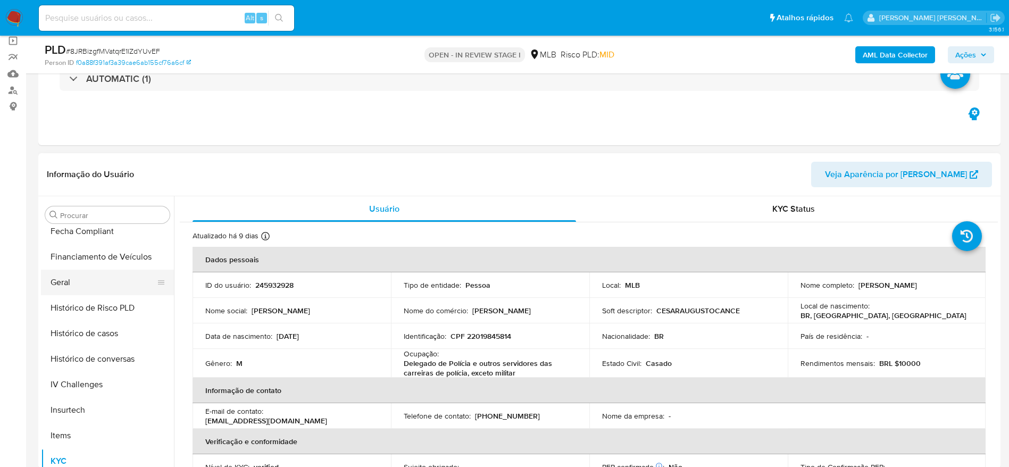
click at [78, 289] on button "Geral" at bounding box center [103, 283] width 124 height 26
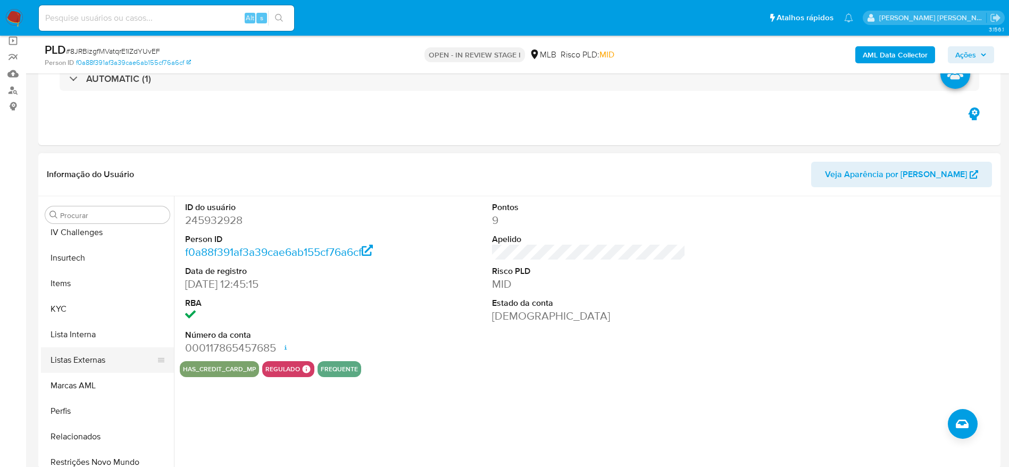
scroll to position [475, 0]
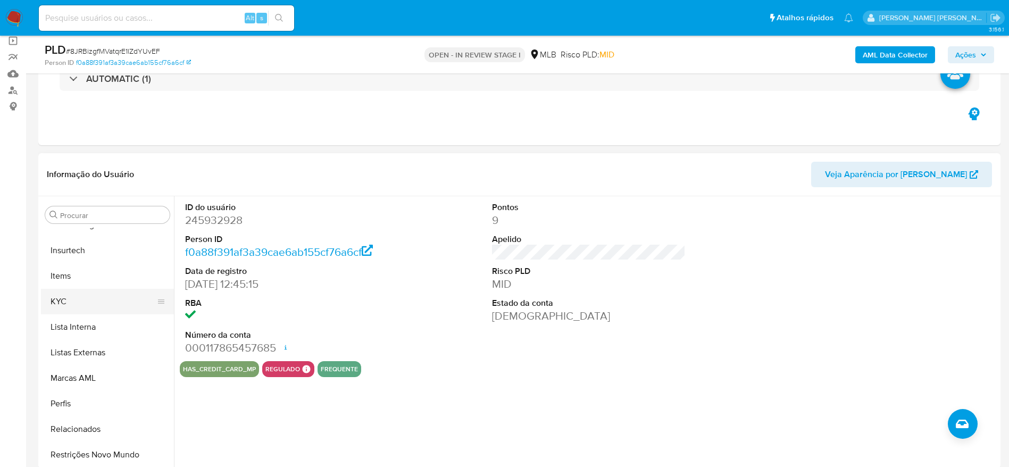
click at [56, 311] on button "KYC" at bounding box center [103, 302] width 124 height 26
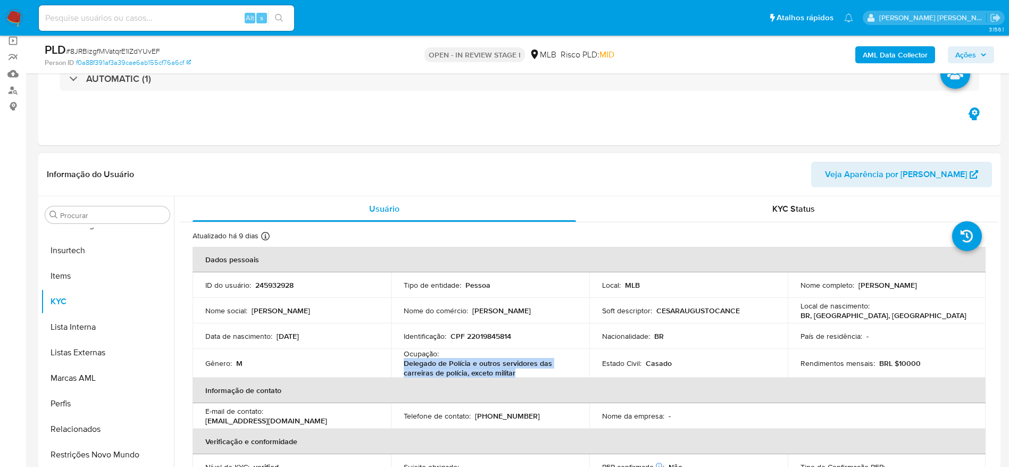
drag, startPoint x: 527, startPoint y: 372, endPoint x: 402, endPoint y: 365, distance: 125.7
click at [402, 365] on td "Ocupação : Delegado de Polícia e outros servidores das carreiras de polícia, ex…" at bounding box center [490, 363] width 198 height 29
copy p "Delegado de Polícia e outros servidores das carreiras de polícia, exceto militar"
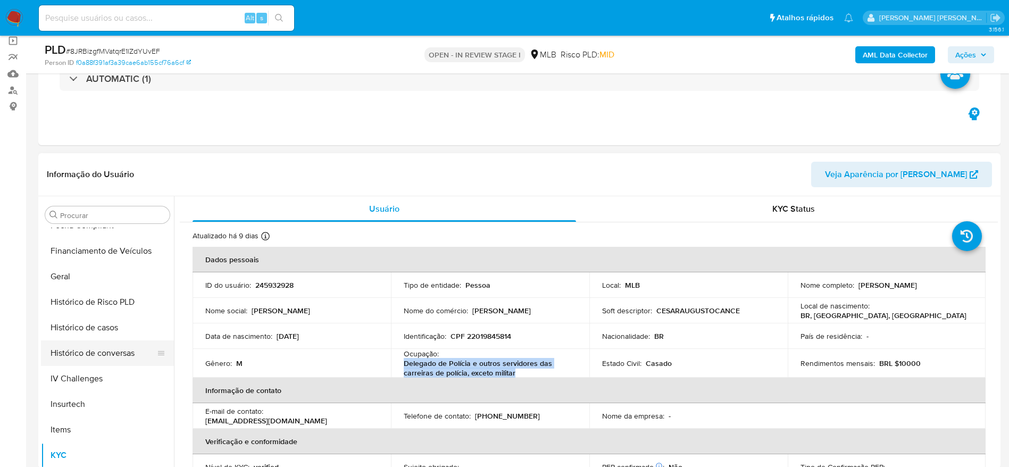
scroll to position [315, 0]
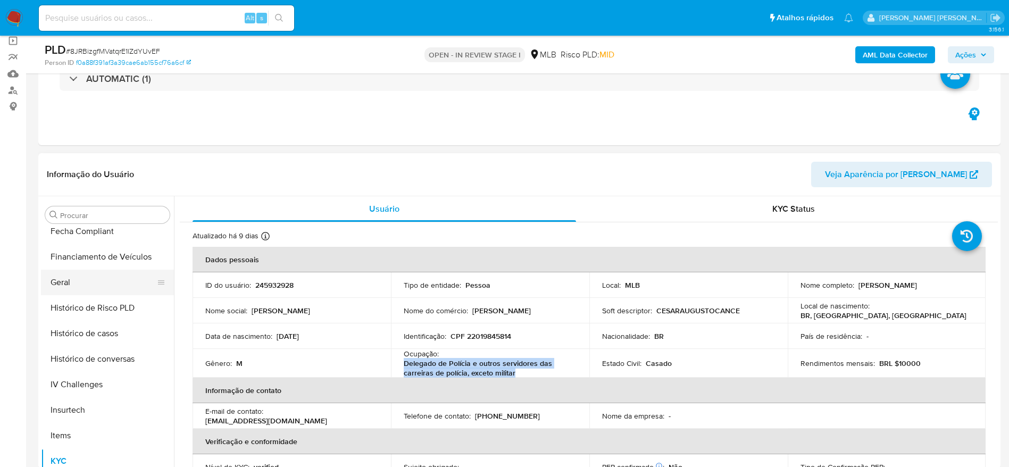
click at [82, 286] on button "Geral" at bounding box center [103, 283] width 124 height 26
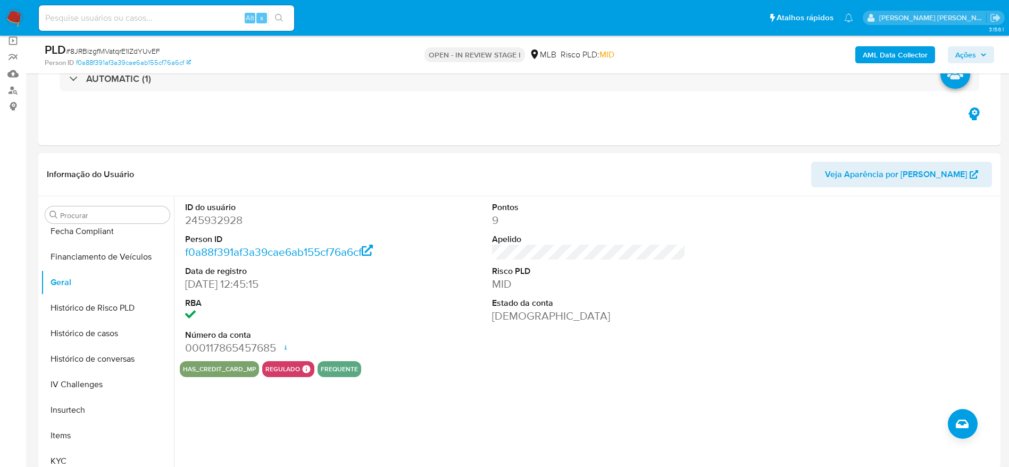
click at [866, 59] on b "AML Data Collector" at bounding box center [895, 54] width 65 height 17
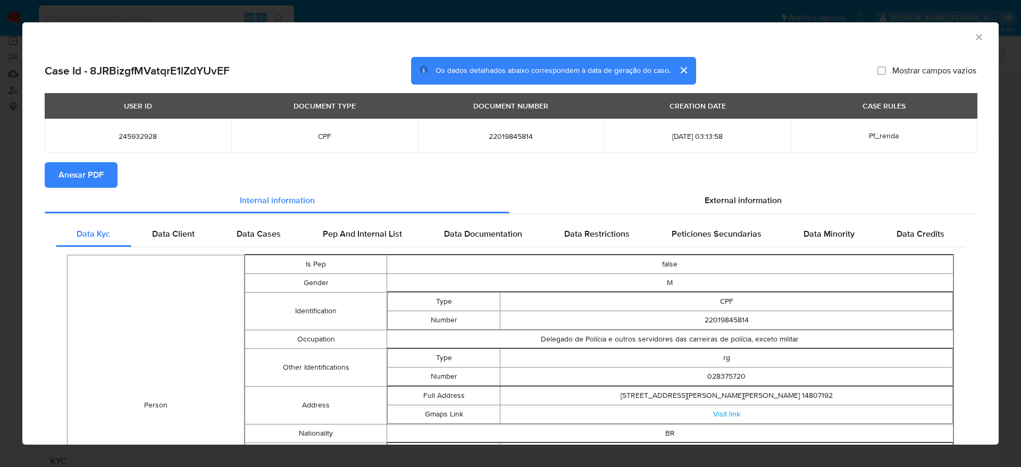
click at [62, 171] on span "Anexar PDF" at bounding box center [81, 174] width 45 height 23
click at [907, 40] on icon "Fechar a janela" at bounding box center [979, 37] width 11 height 11
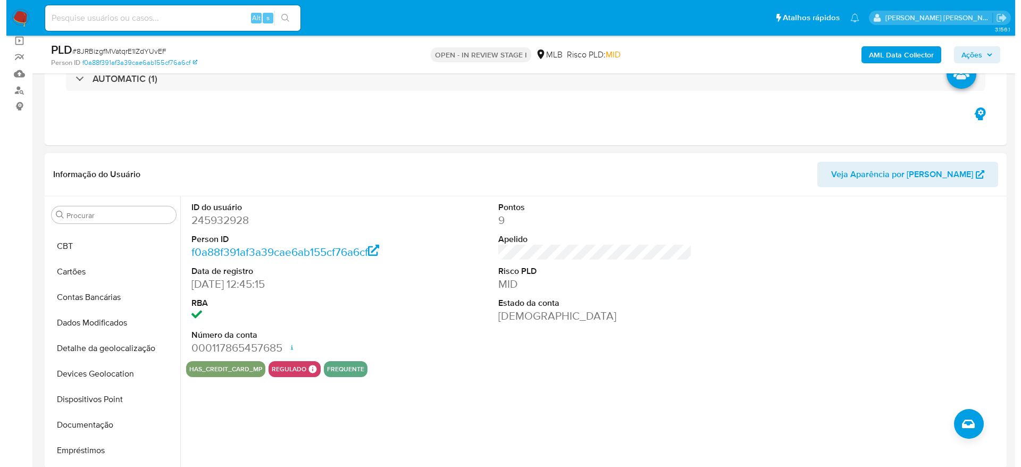
scroll to position [0, 0]
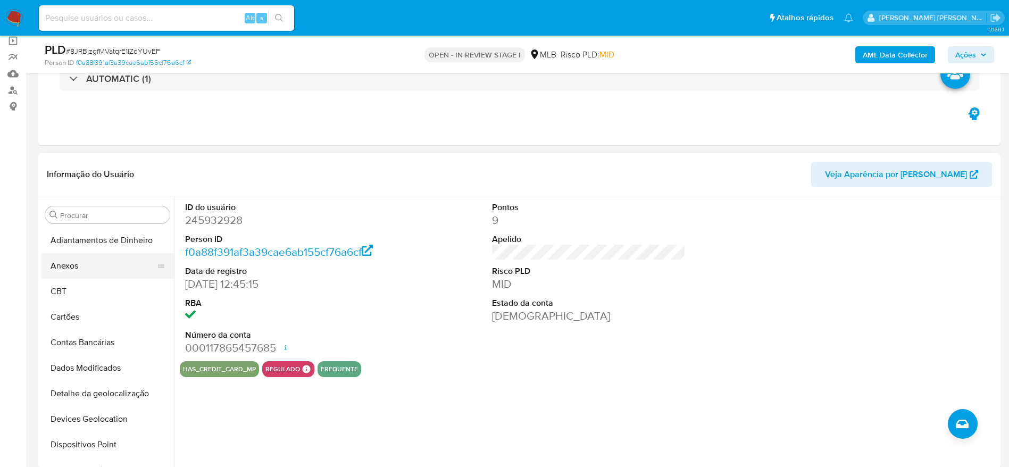
click at [78, 265] on button "Anexos" at bounding box center [103, 266] width 124 height 26
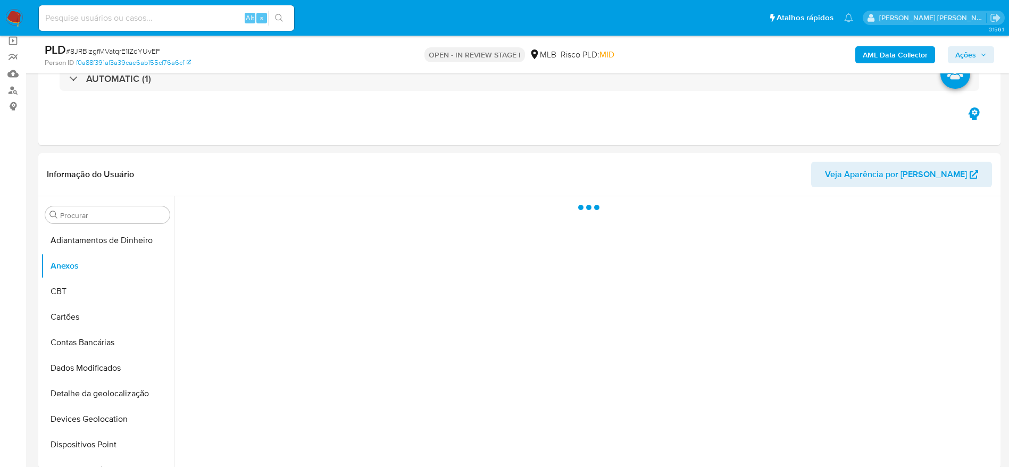
click at [907, 45] on div "AML Data Collector Ações" at bounding box center [837, 54] width 314 height 25
click at [907, 50] on span "Ações" at bounding box center [965, 54] width 21 height 17
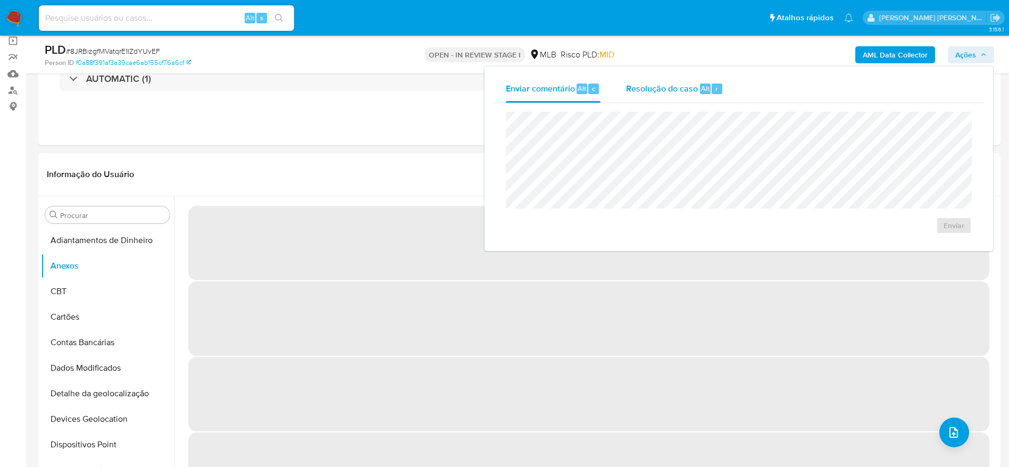
click at [654, 91] on span "Resolução do caso" at bounding box center [662, 88] width 72 height 12
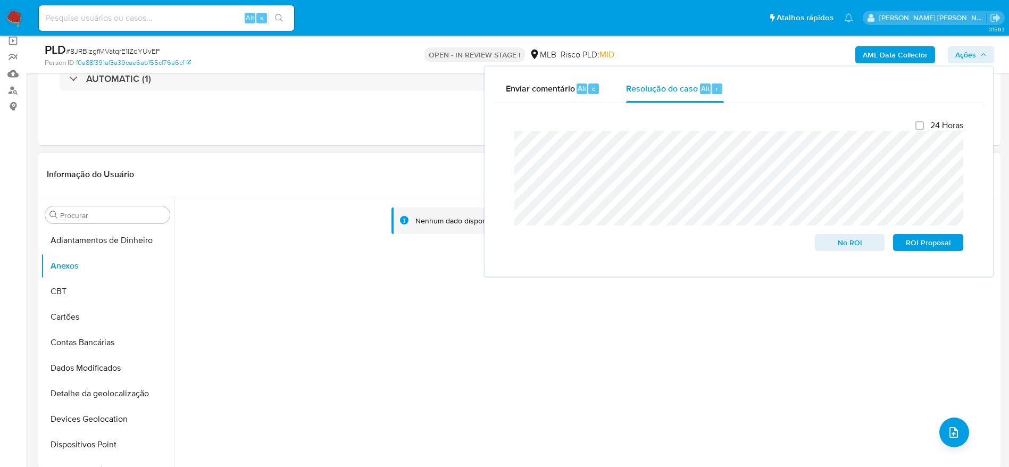
click at [332, 322] on div "Nenhum dado disponível" at bounding box center [586, 332] width 824 height 272
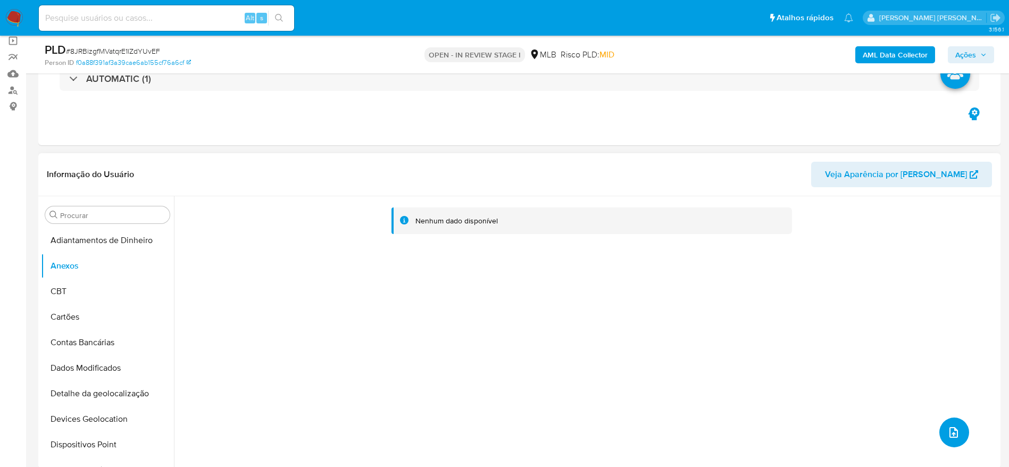
click at [907, 414] on icon "upload-file" at bounding box center [953, 432] width 13 height 13
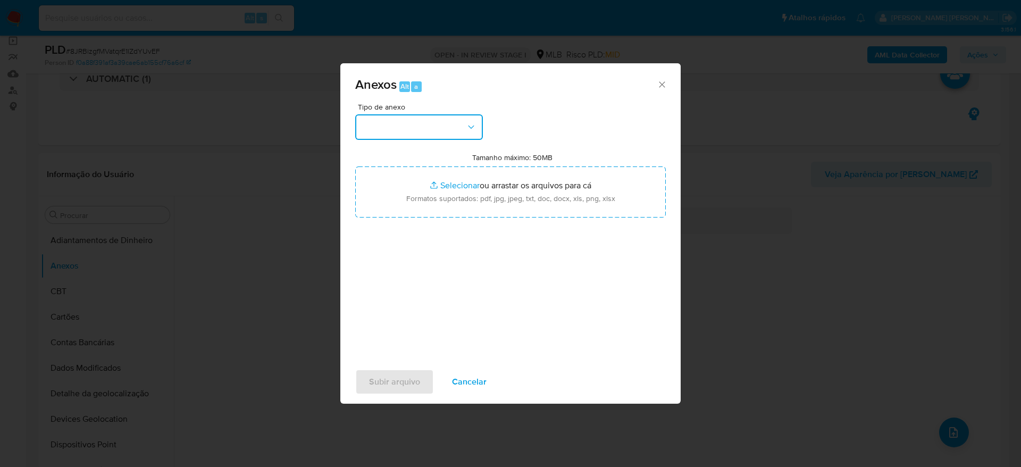
drag, startPoint x: 461, startPoint y: 116, endPoint x: 458, endPoint y: 137, distance: 20.9
click at [461, 124] on button "button" at bounding box center [419, 127] width 128 height 26
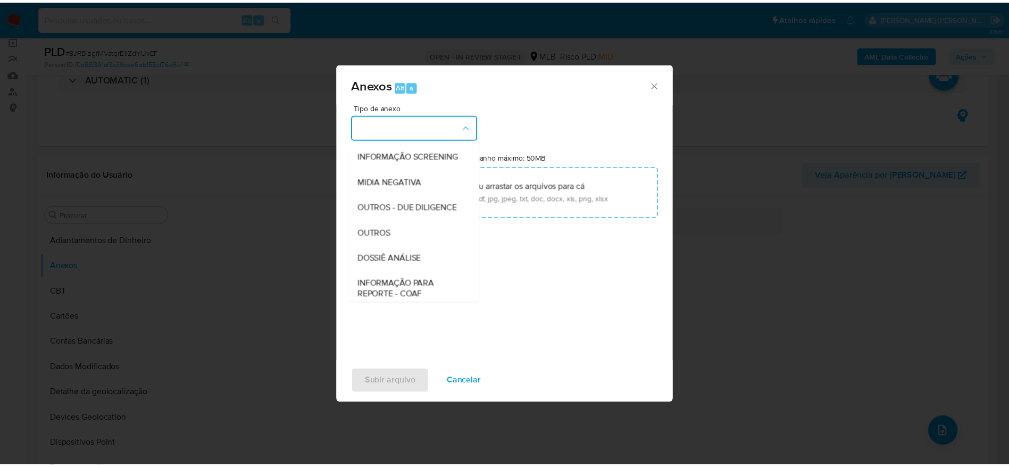
scroll to position [164, 0]
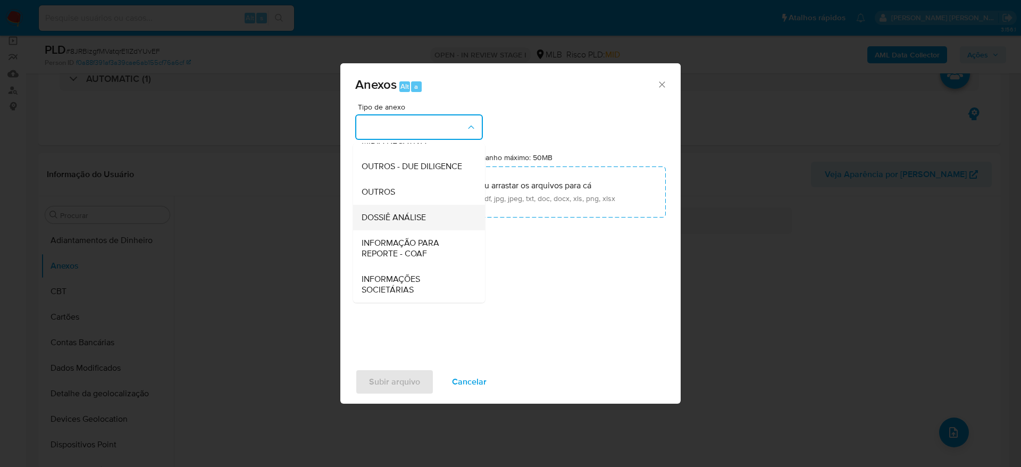
click at [398, 221] on span "DOSSIÊ ANÁLISE" at bounding box center [394, 217] width 64 height 11
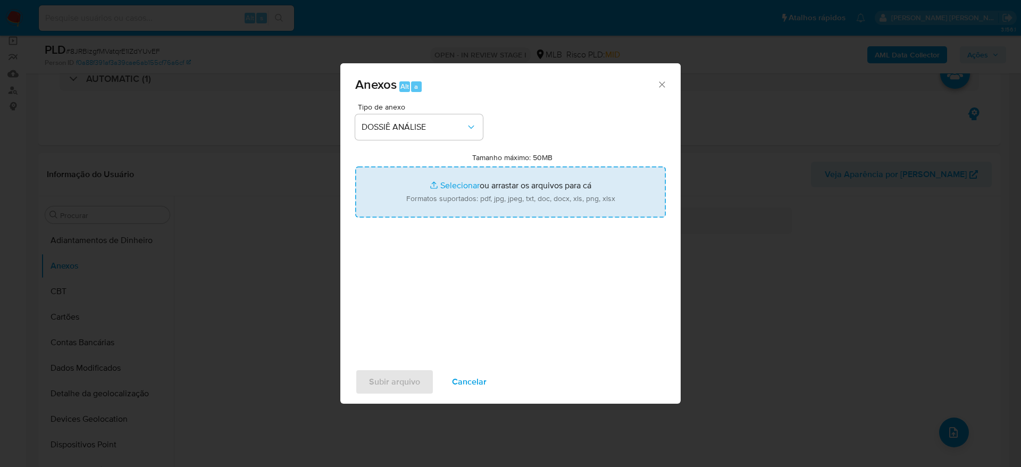
type input "C:\fakepath\Caselog 8JRBizgfMVatqrE1lZdYUvEF_2025_08_27_16_50_39 - CPF 22019845…"
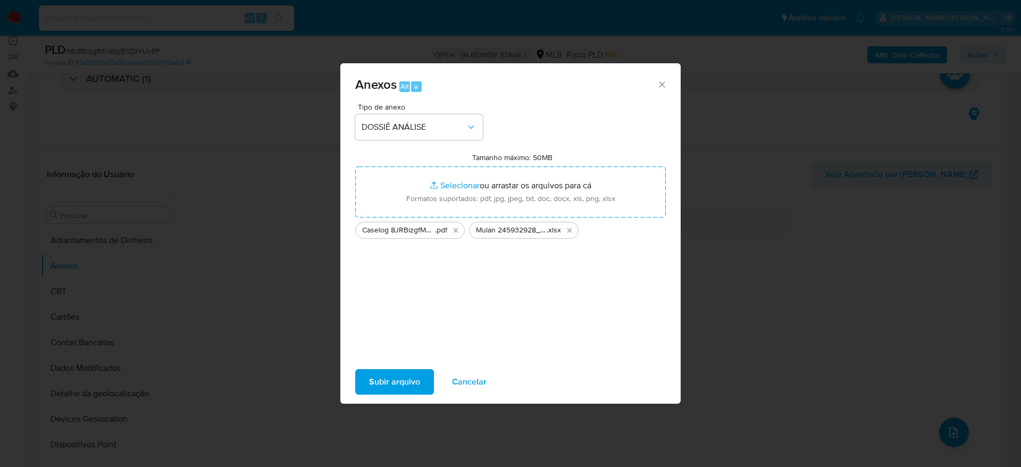
click at [398, 380] on span "Subir arquivo" at bounding box center [394, 381] width 51 height 23
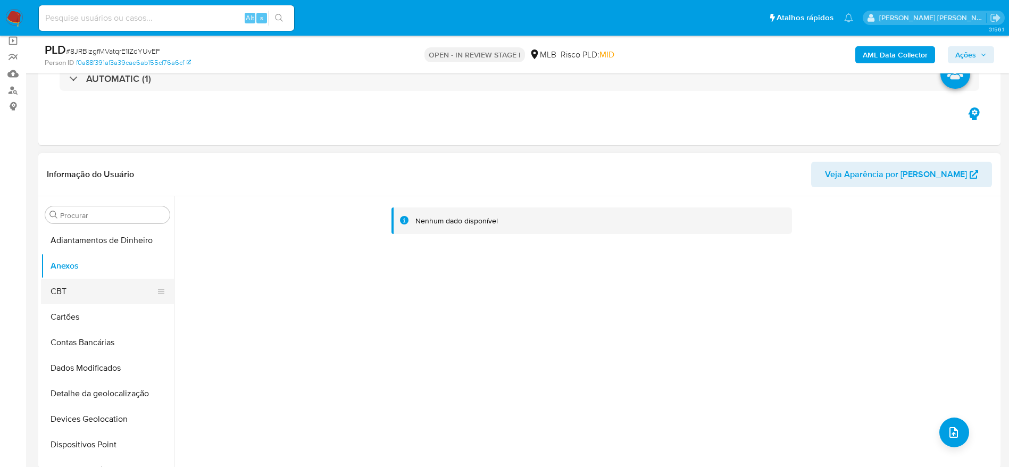
click at [54, 293] on button "CBT" at bounding box center [103, 292] width 124 height 26
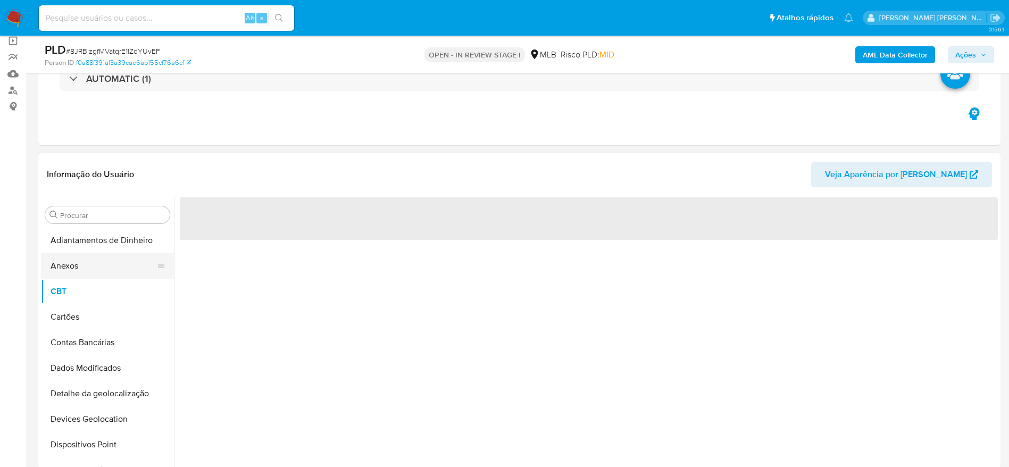
click at [64, 268] on button "Anexos" at bounding box center [103, 266] width 124 height 26
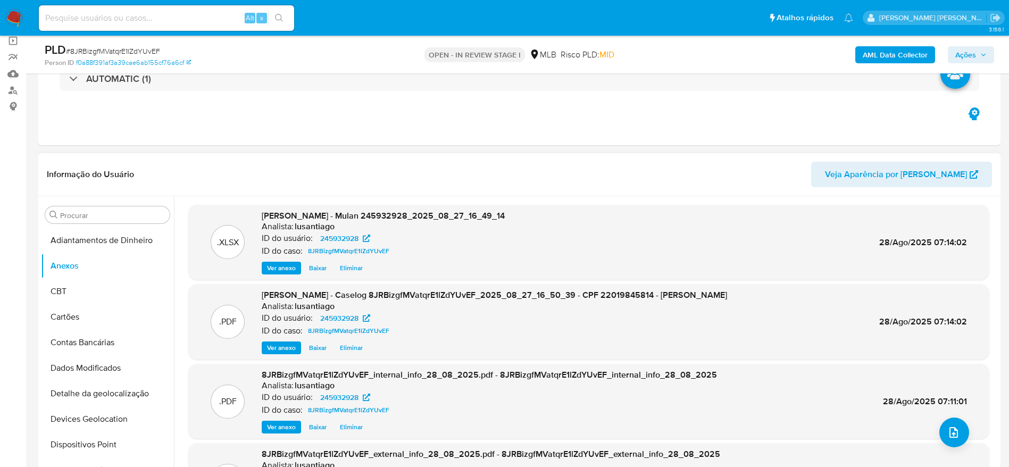
scroll to position [160, 0]
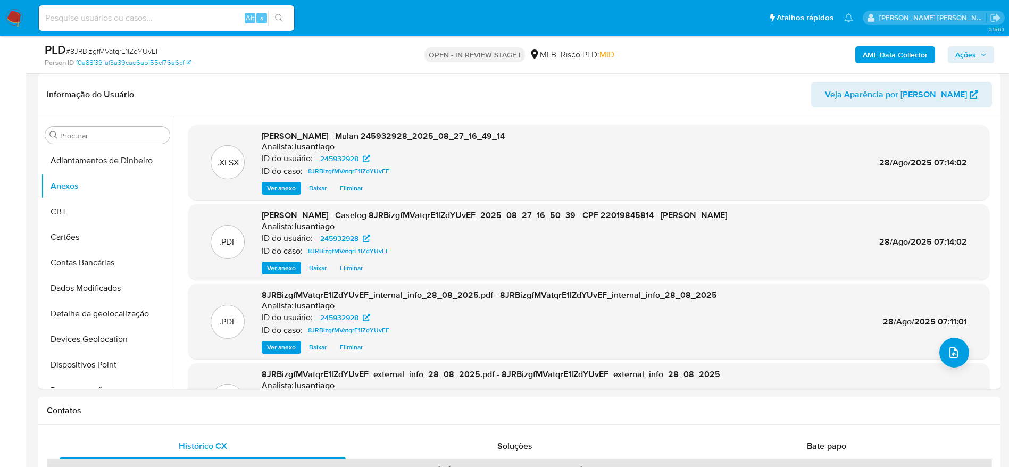
click at [907, 53] on icon "button" at bounding box center [983, 55] width 6 height 6
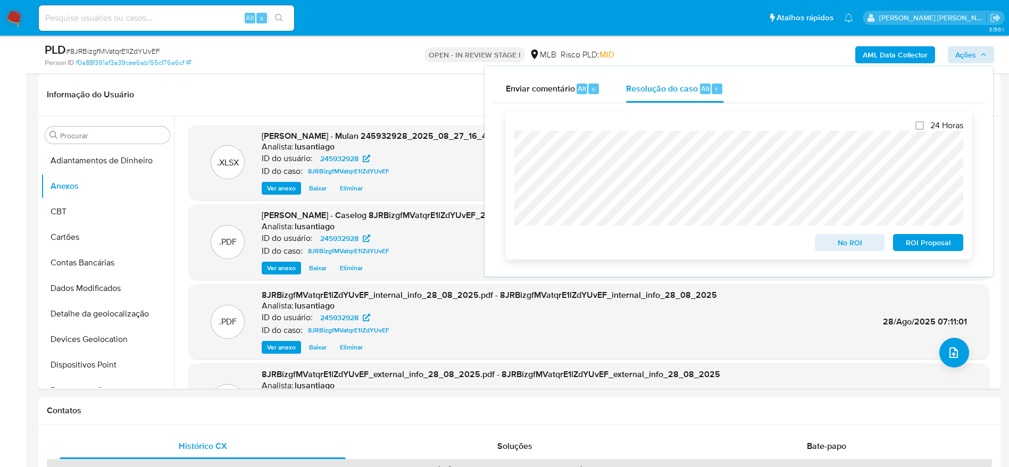
click at [839, 246] on span "No ROI" at bounding box center [849, 242] width 55 height 15
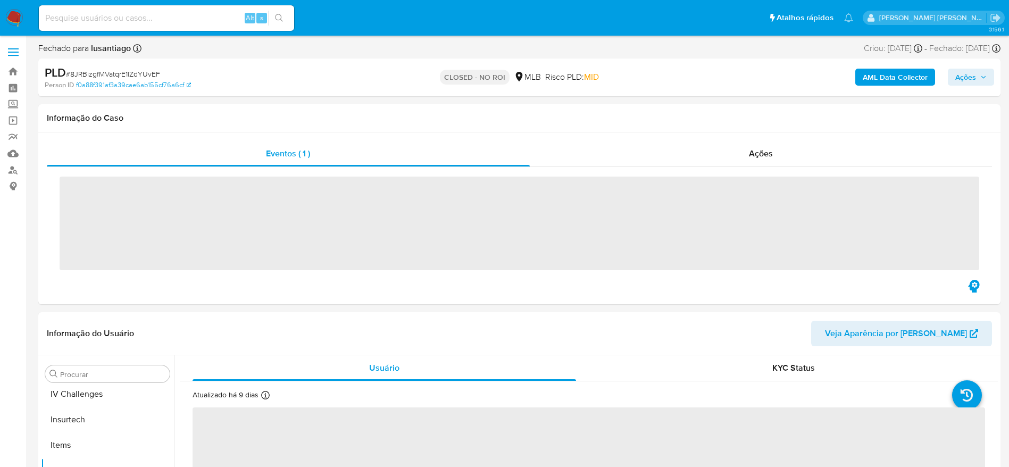
scroll to position [475, 0]
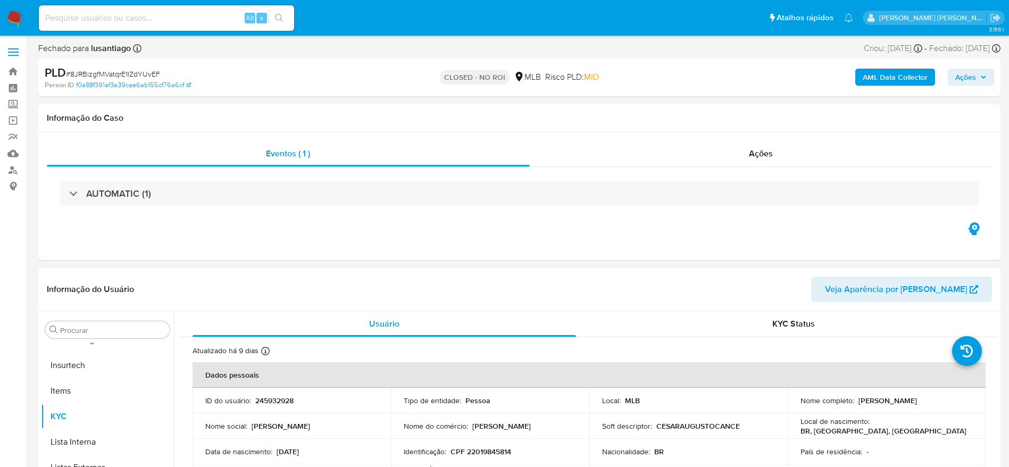
select select "10"
click at [11, 75] on link "Bandeja" at bounding box center [63, 71] width 127 height 16
